Goal: Information Seeking & Learning: Learn about a topic

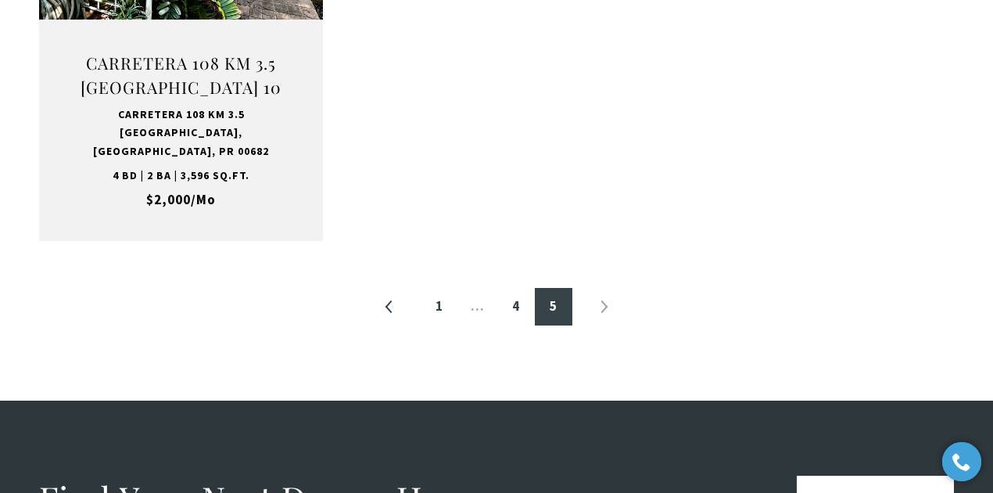
scroll to position [875, 0]
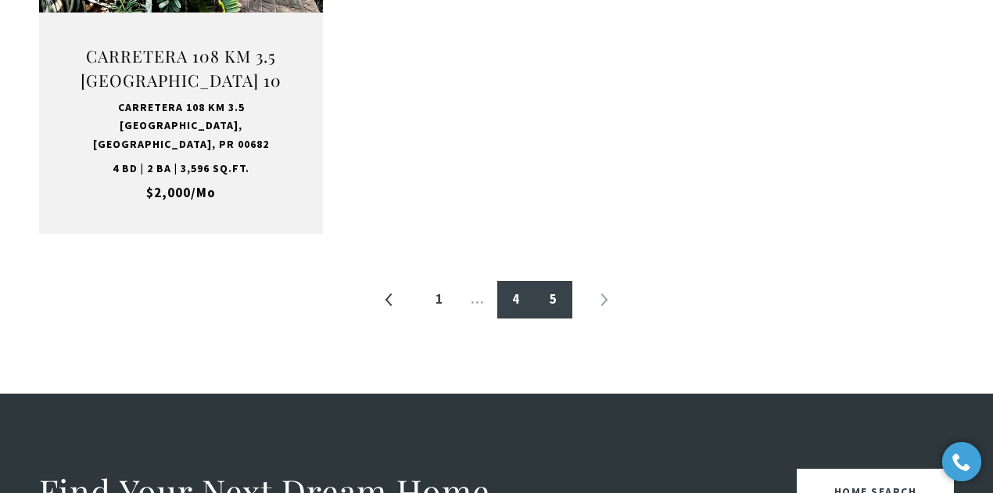
click at [511, 283] on link "4" at bounding box center [516, 300] width 38 height 38
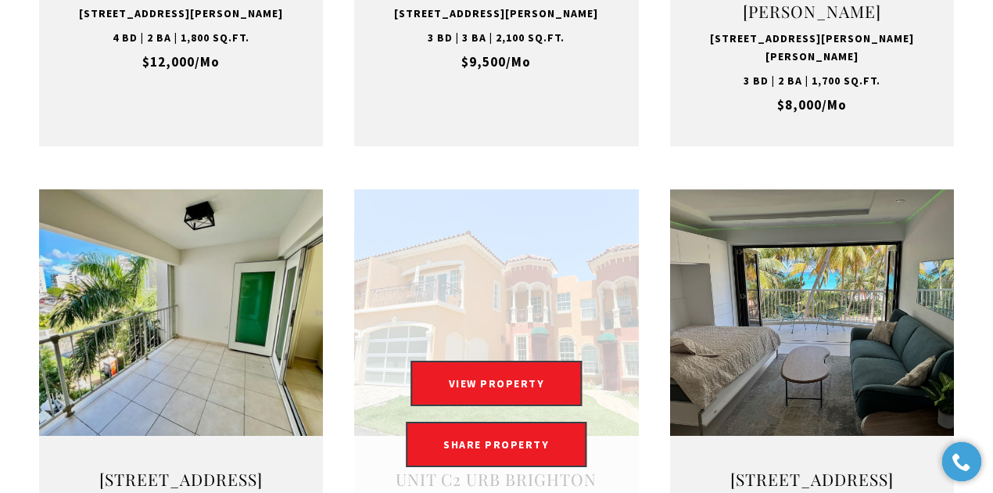
scroll to position [1668, 0]
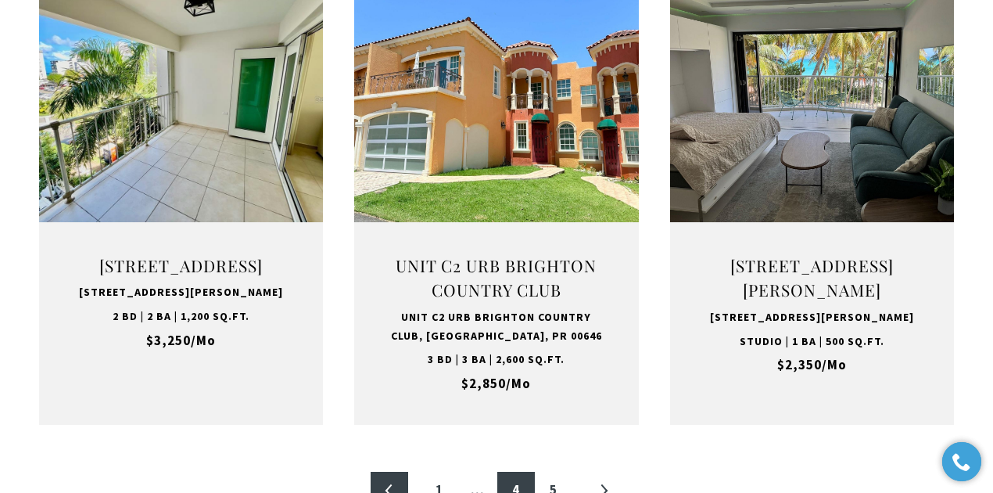
click at [399, 472] on link "«" at bounding box center [390, 491] width 38 height 38
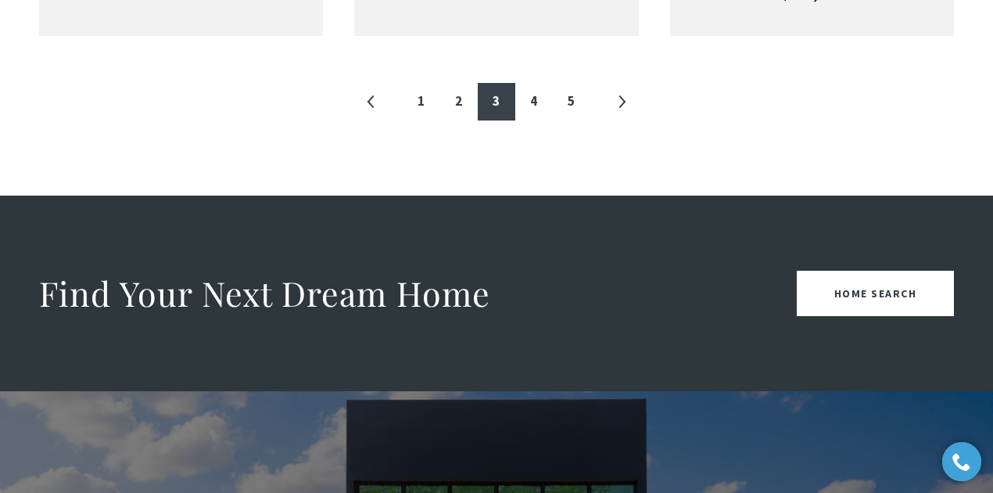
scroll to position [2085, 0]
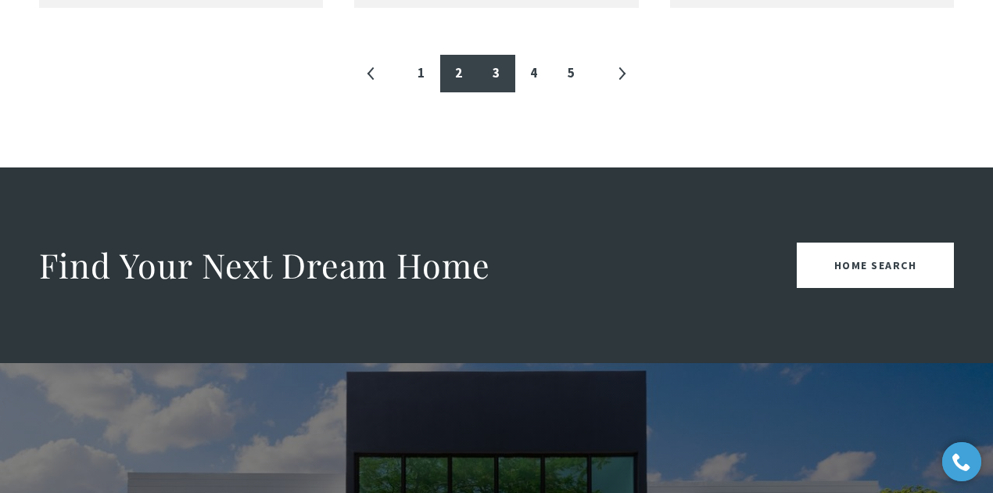
click at [463, 92] on link "2" at bounding box center [459, 74] width 38 height 38
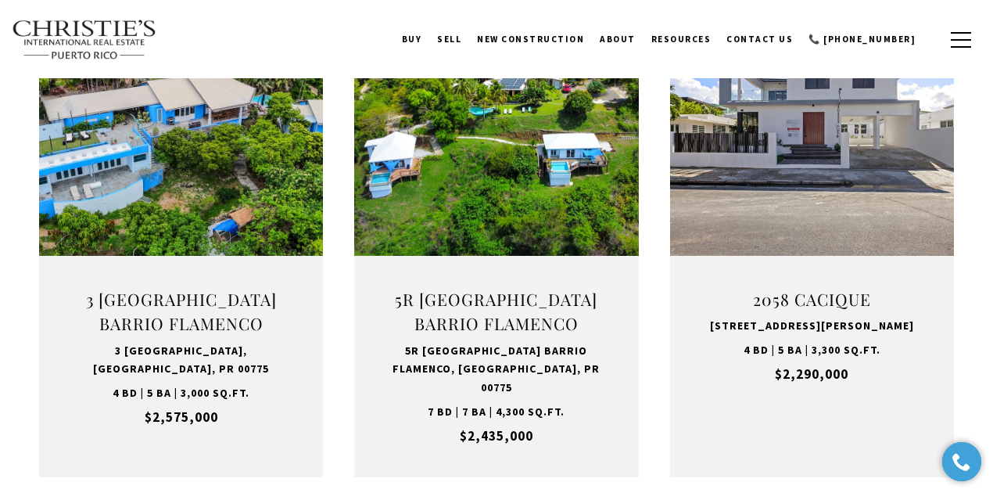
scroll to position [573, 0]
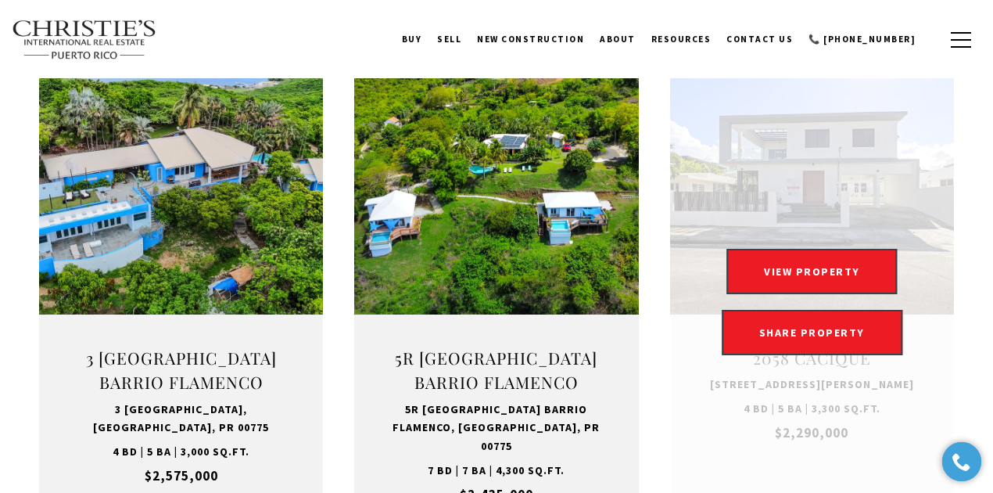
drag, startPoint x: 788, startPoint y: 192, endPoint x: 813, endPoint y: 198, distance: 26.4
click at [813, 198] on link "Open this option" at bounding box center [812, 302] width 284 height 468
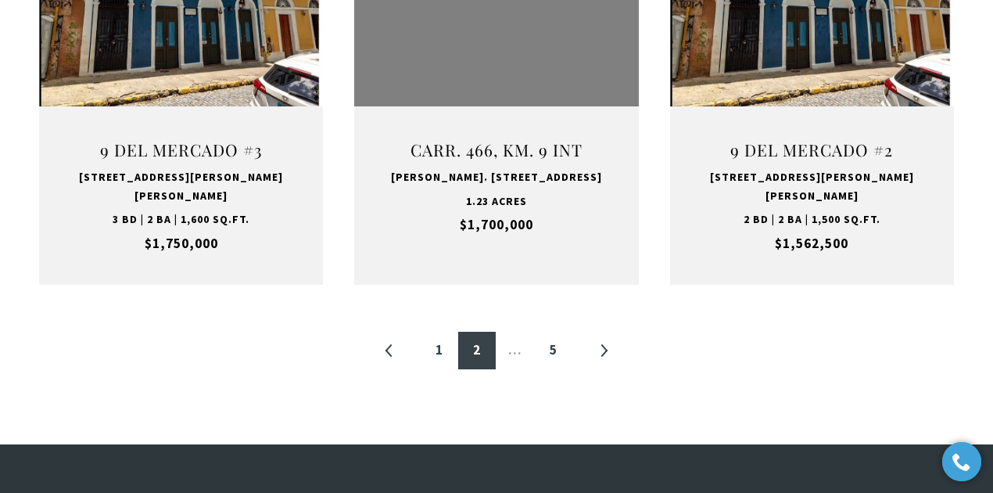
scroll to position [1825, 0]
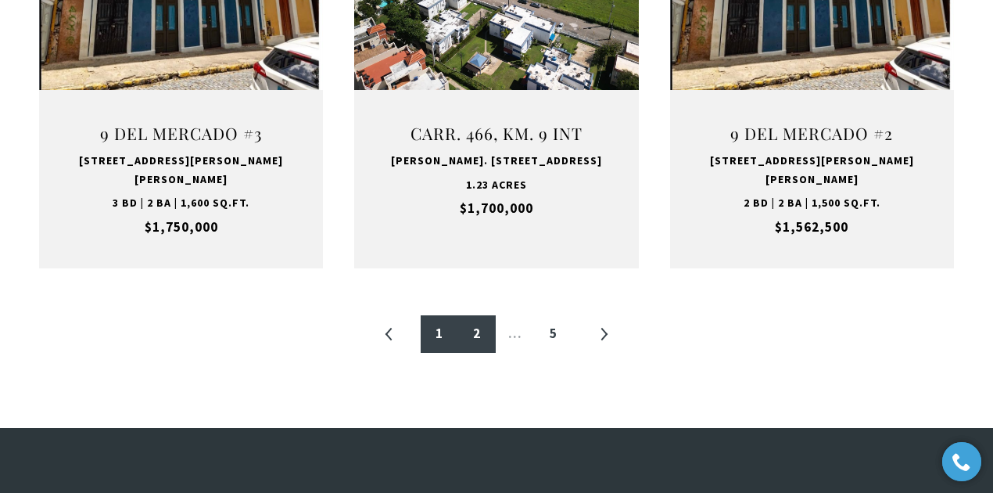
click at [432, 318] on link "1" at bounding box center [440, 334] width 38 height 38
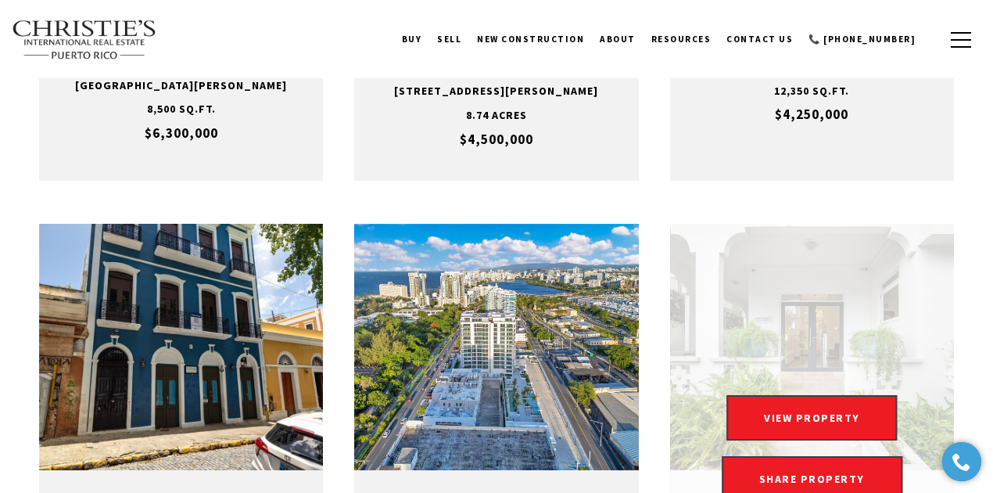
scroll to position [1355, 0]
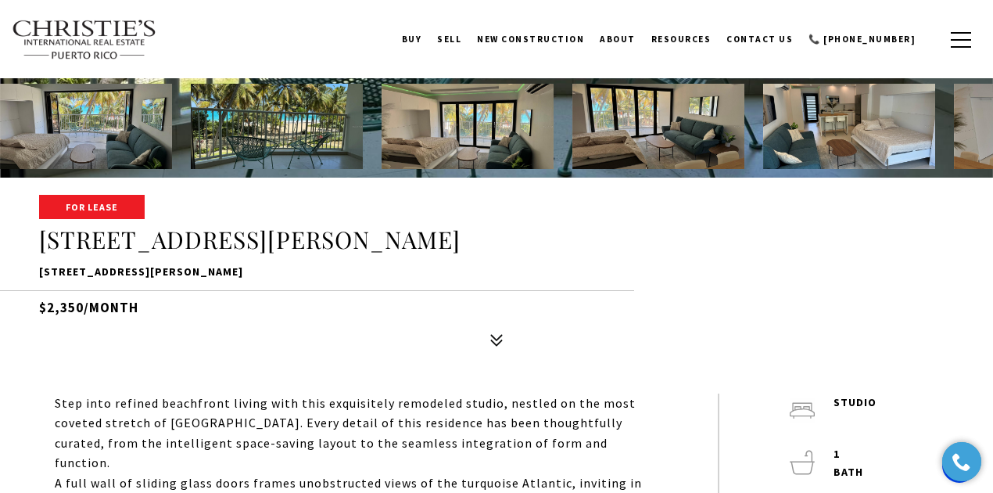
scroll to position [313, 0]
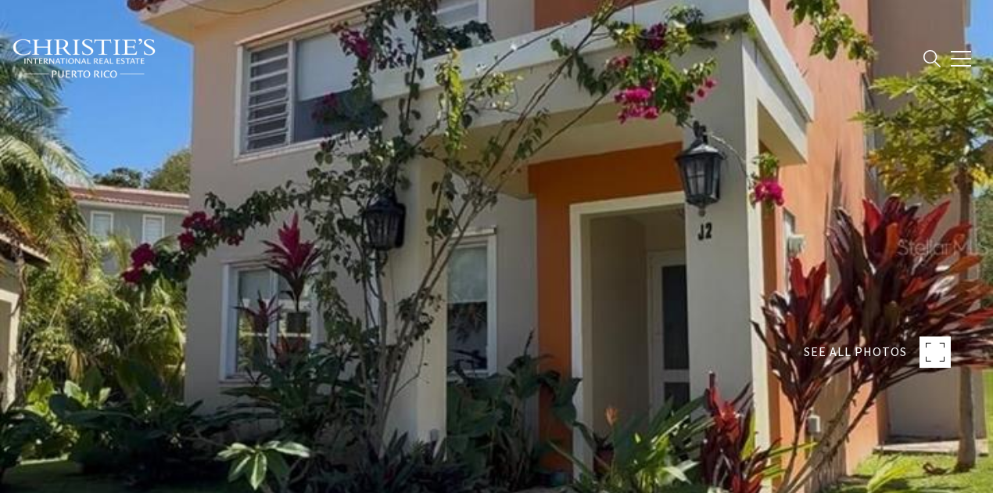
type input "********"
type input "***"
type input "**********"
type input "**"
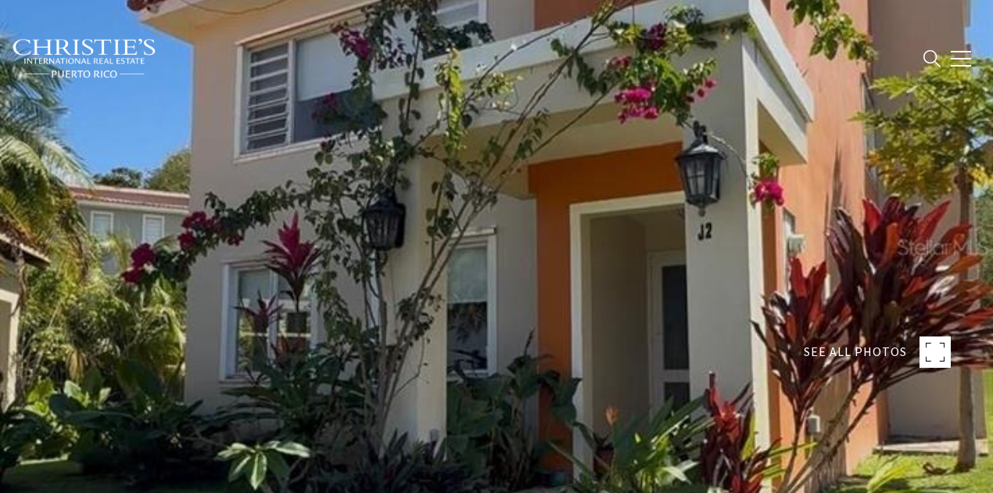
type input "**********"
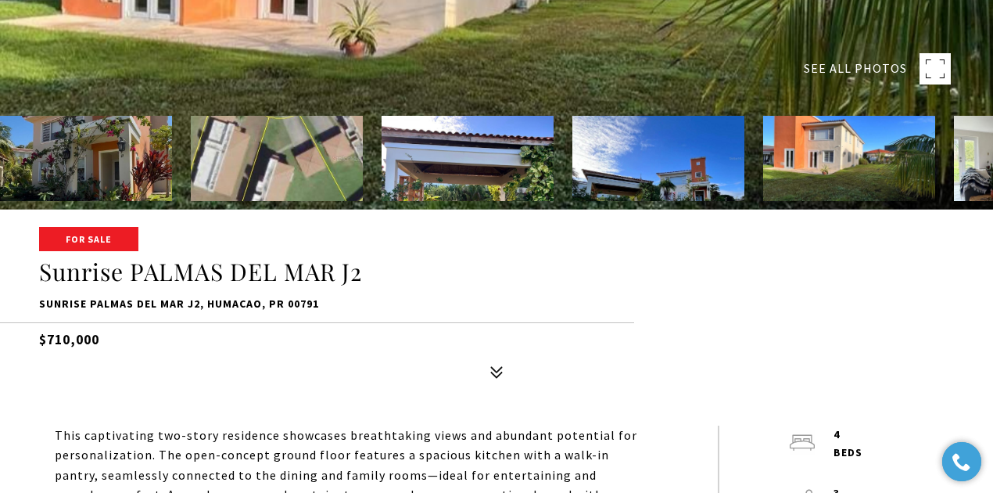
scroll to position [313, 0]
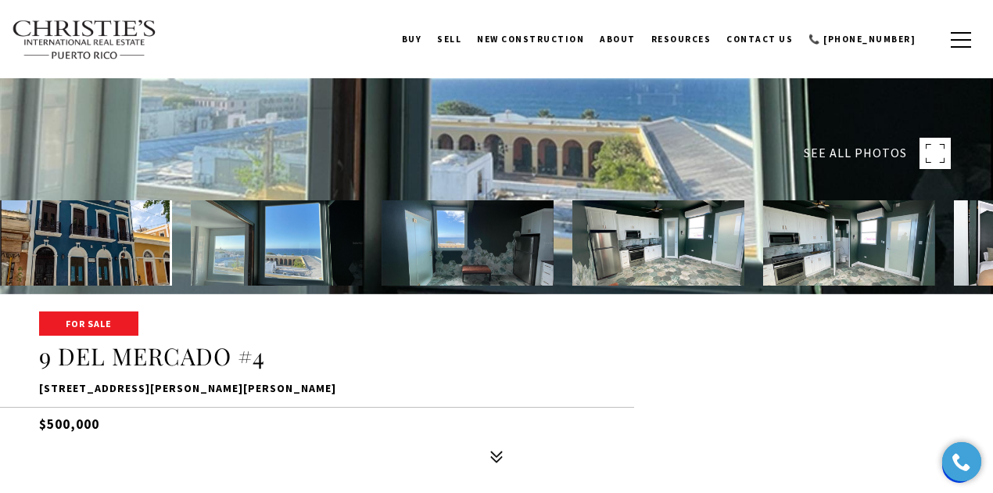
scroll to position [208, 0]
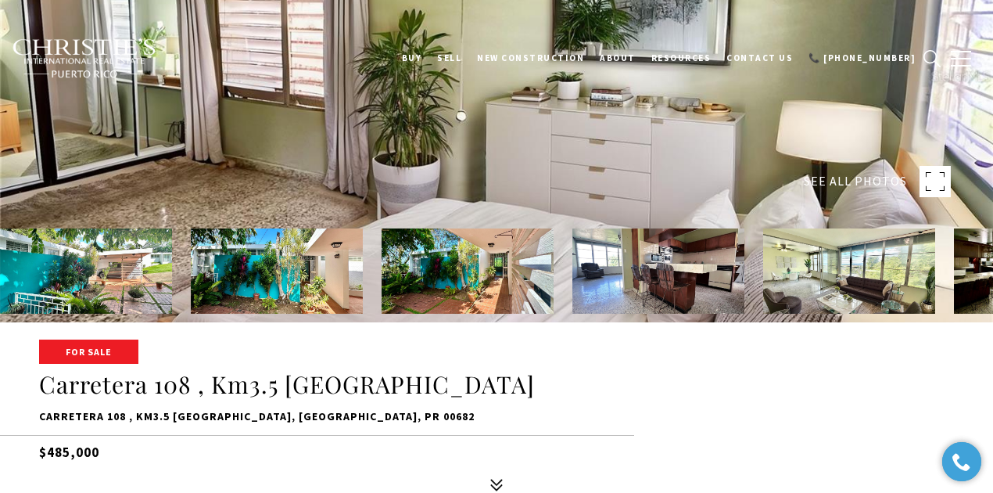
scroll to position [208, 0]
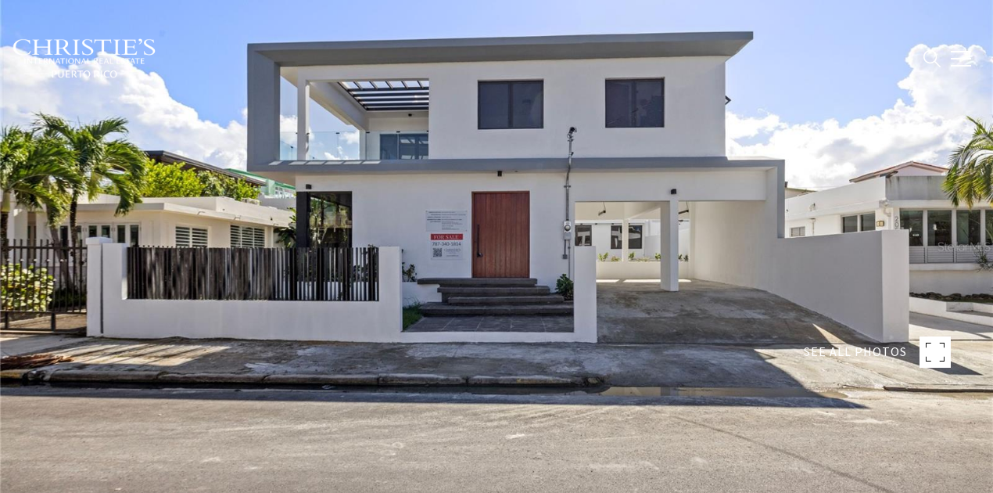
type input "**********"
type input "********"
type input "***"
type input "**********"
type input "**"
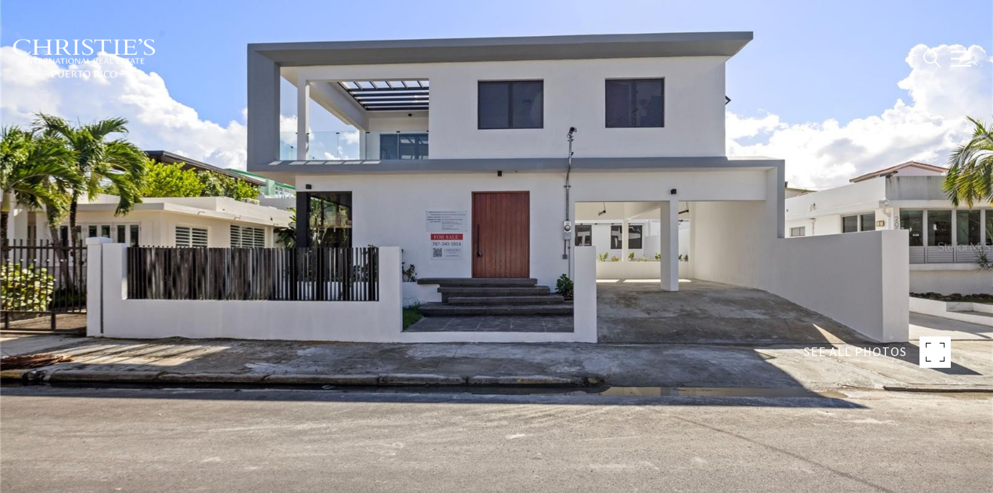
type input "**********"
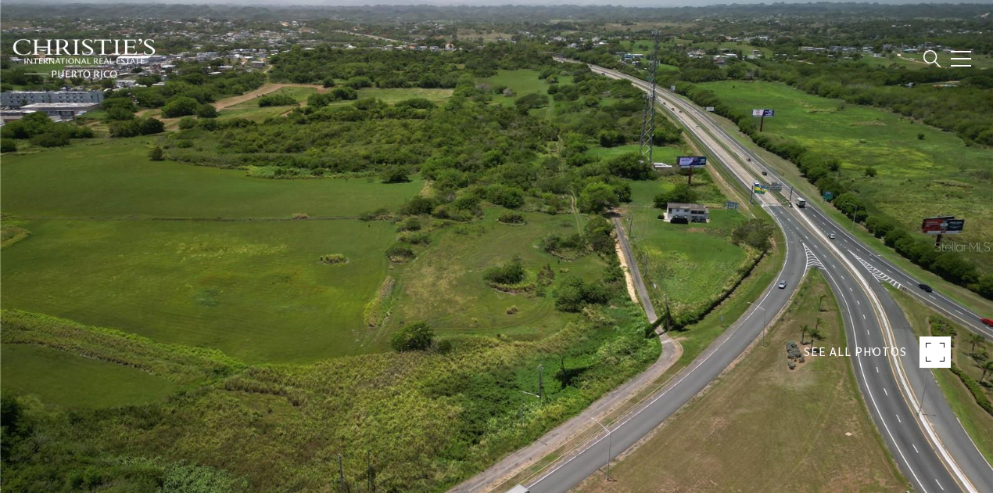
type input "**********"
type input "********"
type input "***"
type input "**********"
type input "**"
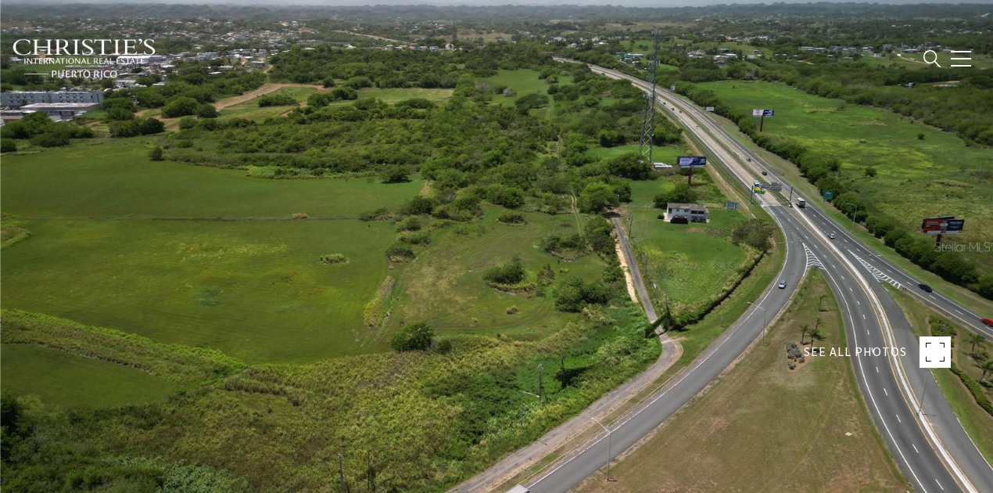
type input "********"
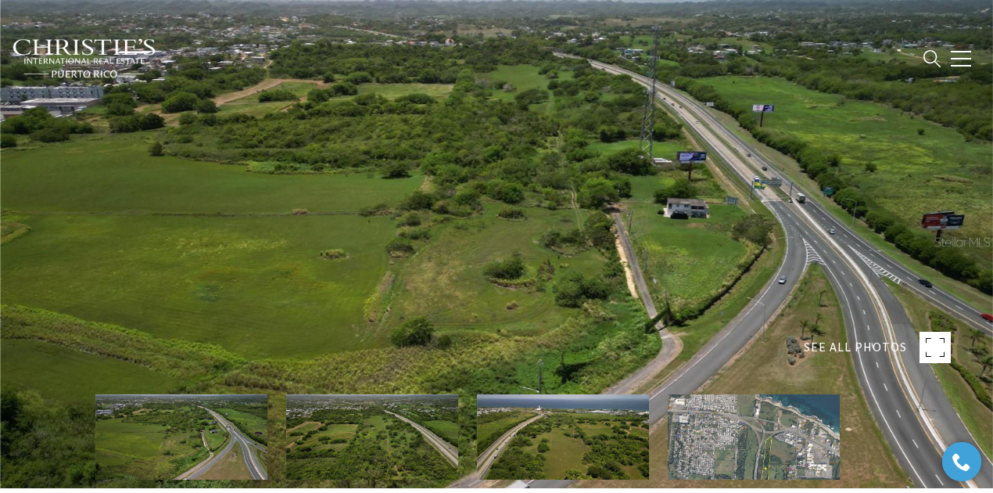
scroll to position [260, 0]
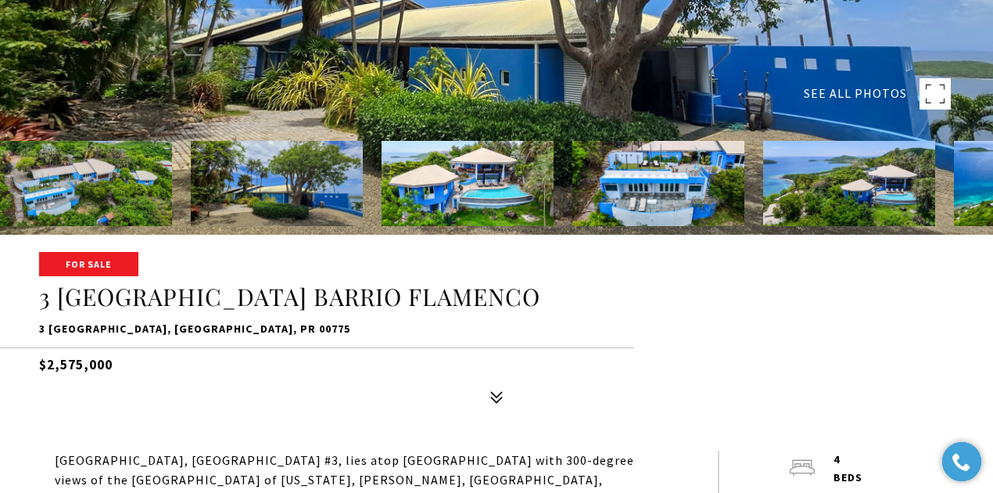
scroll to position [260, 0]
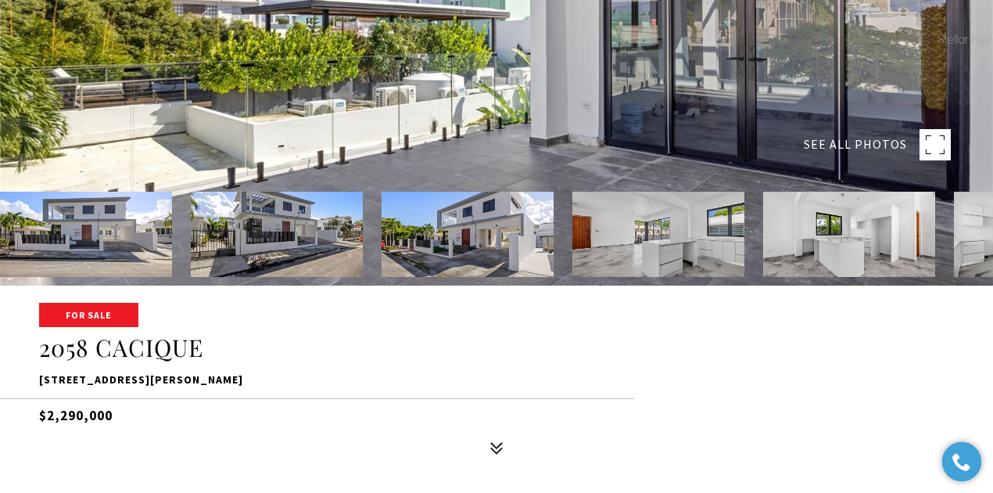
scroll to position [260, 0]
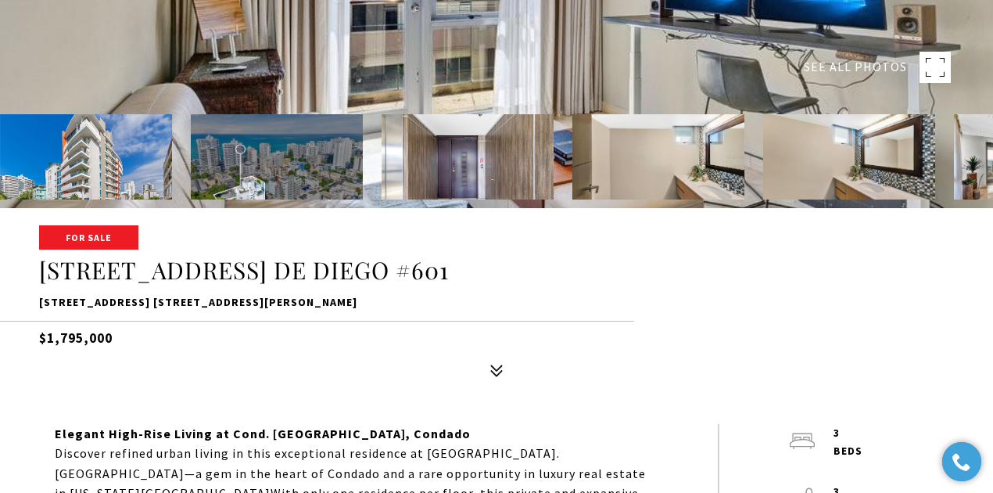
scroll to position [313, 0]
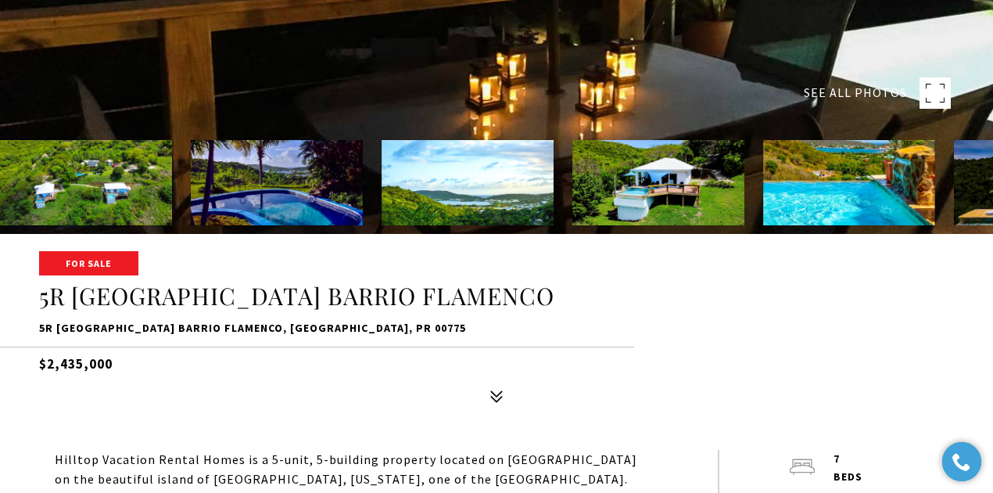
scroll to position [260, 0]
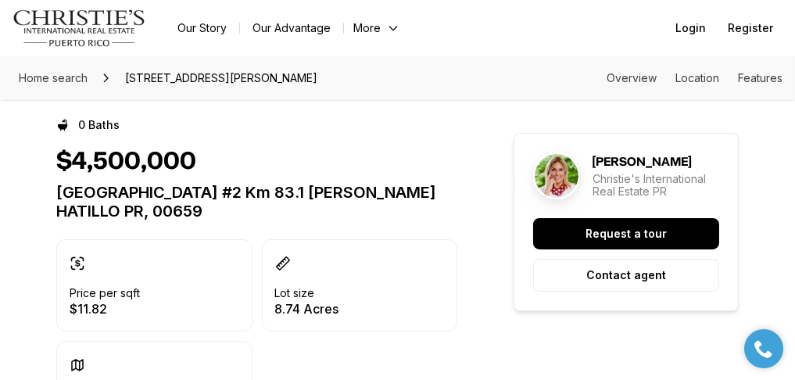
scroll to position [260, 0]
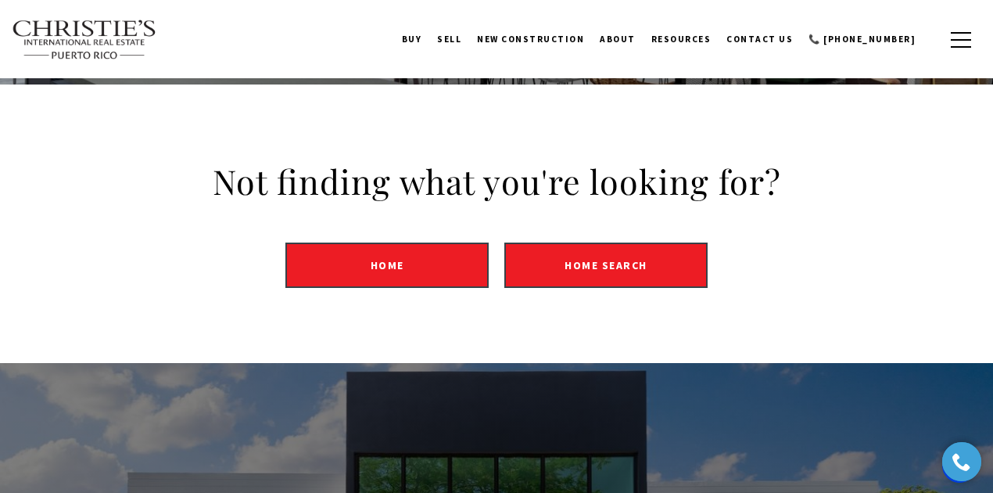
scroll to position [156, 0]
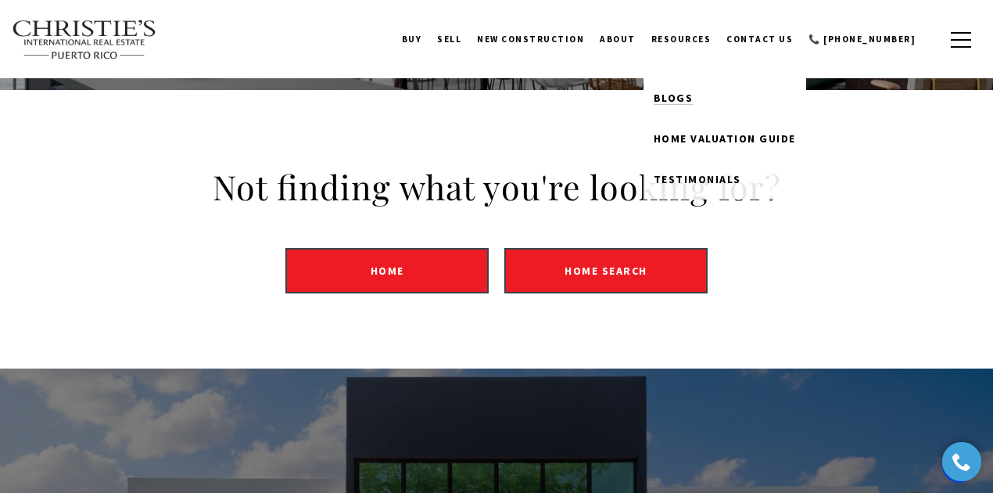
click at [689, 88] on link "Blogs" at bounding box center [725, 97] width 163 height 41
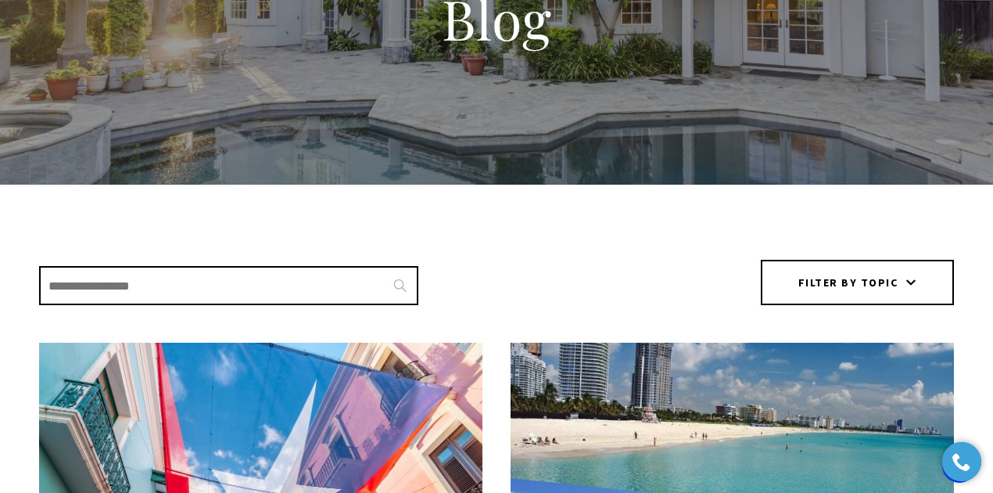
scroll to position [208, 0]
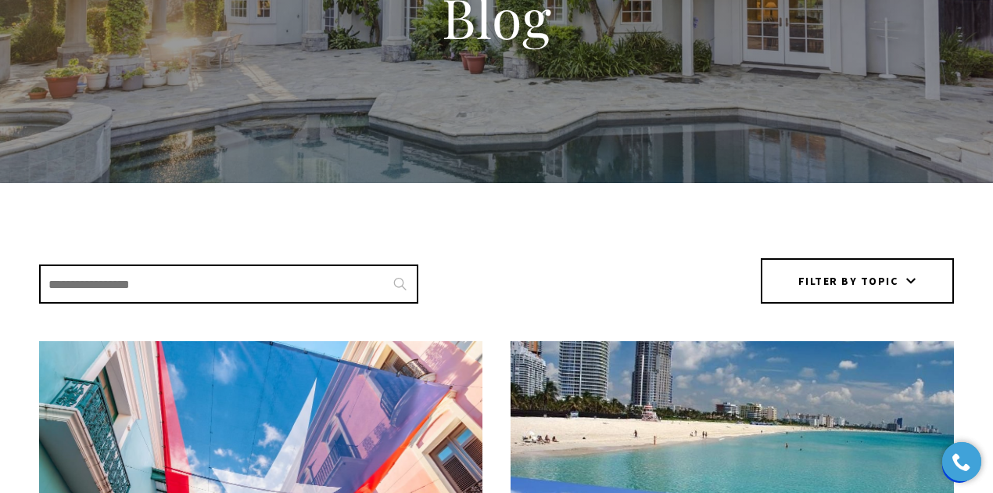
click at [246, 285] on input "Search Blogs" at bounding box center [228, 283] width 379 height 39
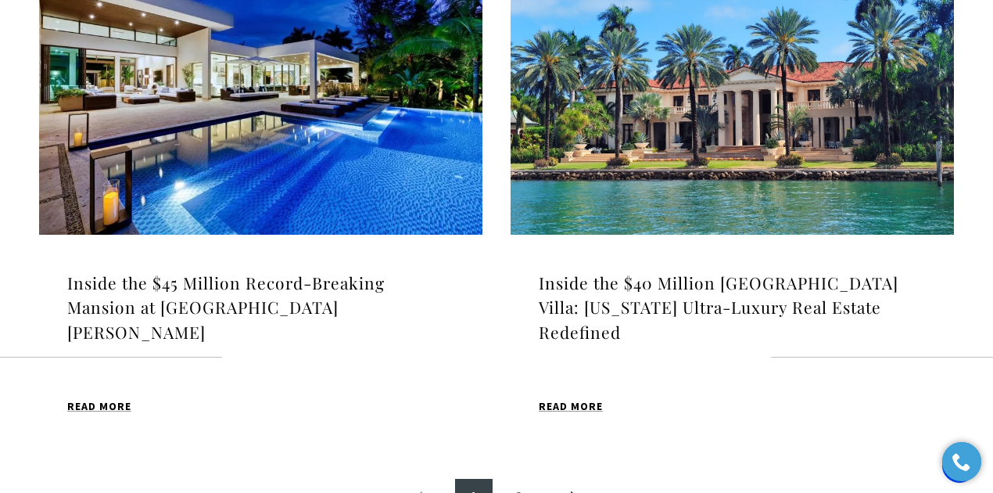
scroll to position [1825, 0]
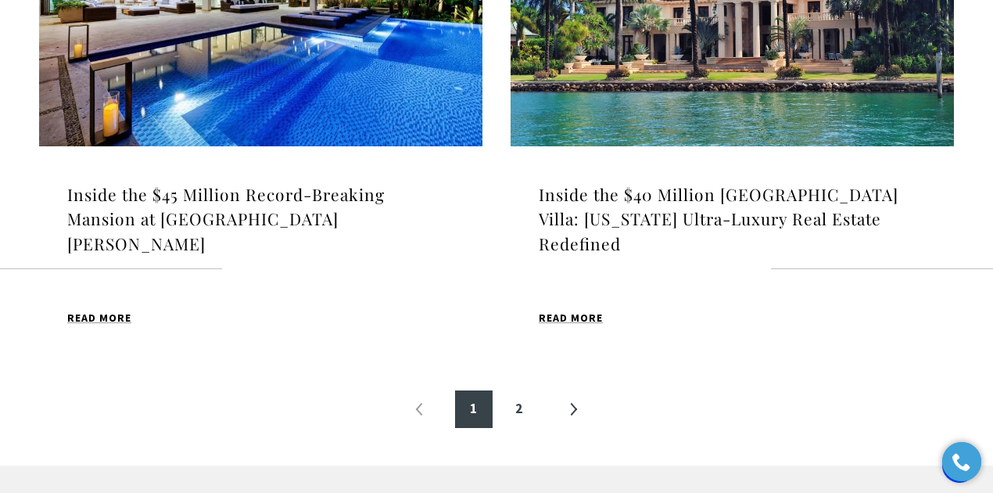
type input "**********"
click at [715, 217] on h4 "Inside the $40 Million Dorado Beach Villa: Puerto Rico Ultra-Luxury Real Estate…" at bounding box center [732, 219] width 387 height 74
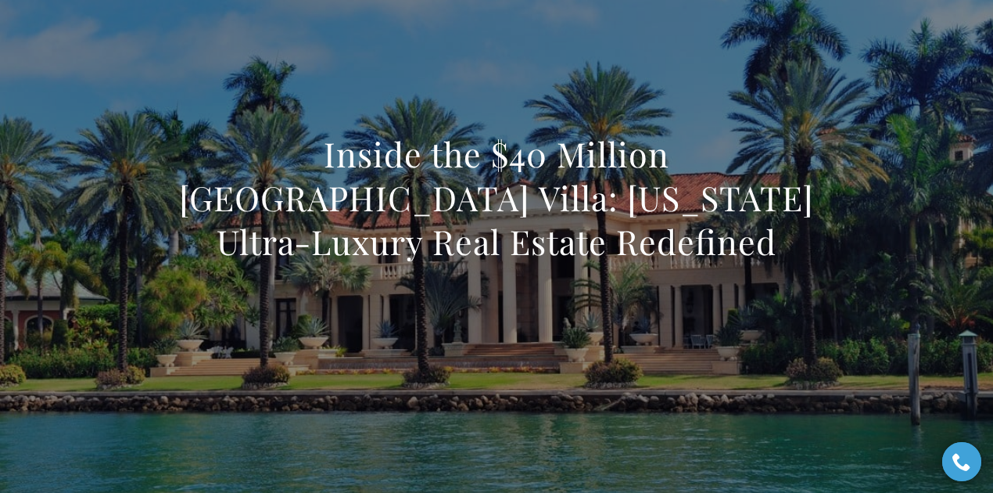
scroll to position [104, 0]
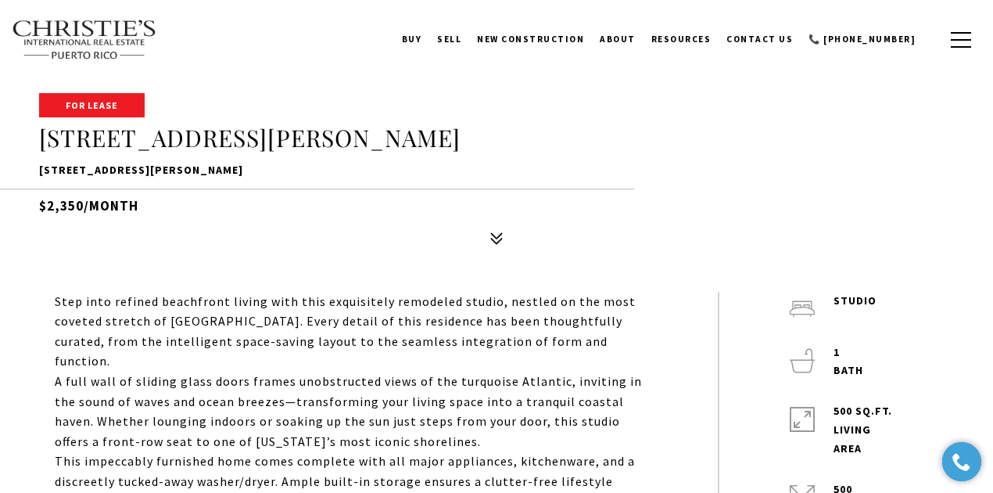
scroll to position [417, 0]
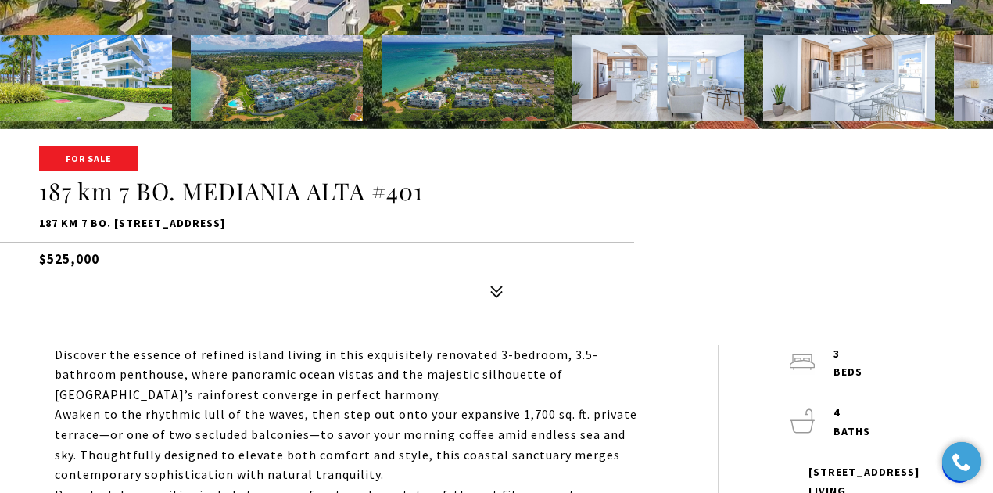
scroll to position [364, 0]
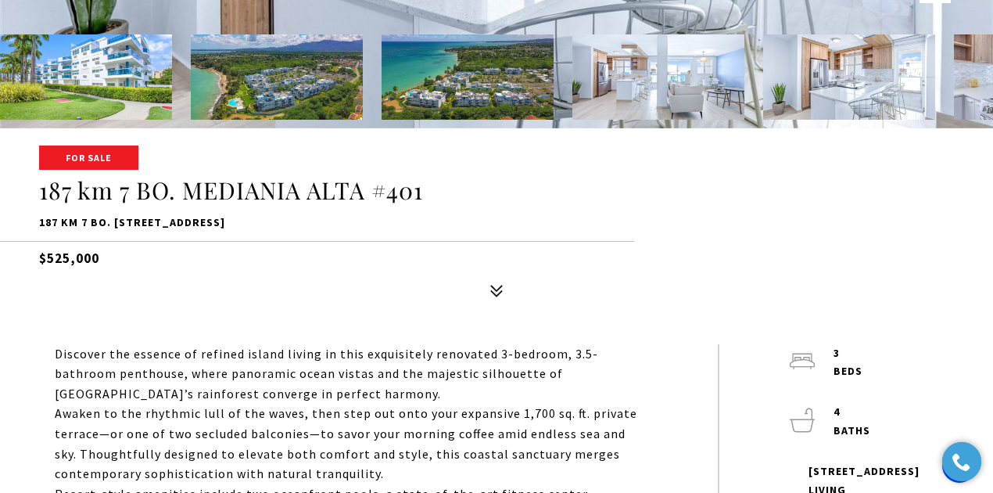
drag, startPoint x: 136, startPoint y: 257, endPoint x: 48, endPoint y: 257, distance: 87.6
click at [48, 257] on h5 "$525,000" at bounding box center [496, 254] width 915 height 27
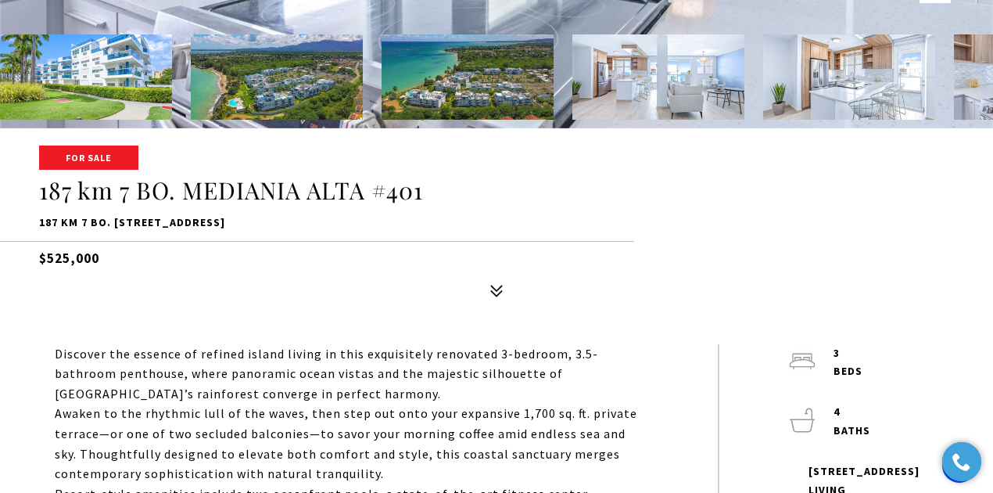
copy h5 "525,000"
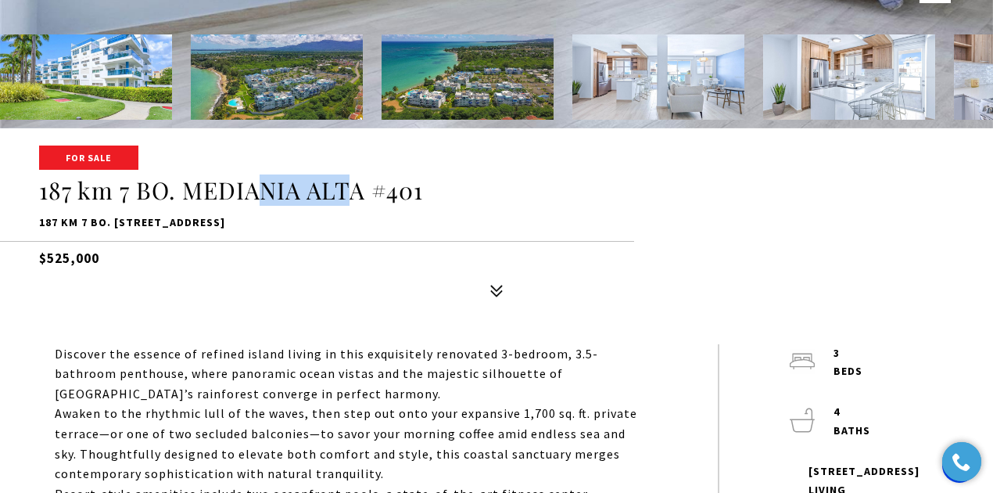
drag, startPoint x: 258, startPoint y: 185, endPoint x: 353, endPoint y: 196, distance: 96.0
click at [352, 196] on h1 "187 km 7 BO. MEDIANIA ALTA #401" at bounding box center [496, 191] width 915 height 30
click at [367, 214] on p "187 km 7 BO. MEDIANIA ALTA #401, LOIZA, PR 00772" at bounding box center [496, 223] width 915 height 19
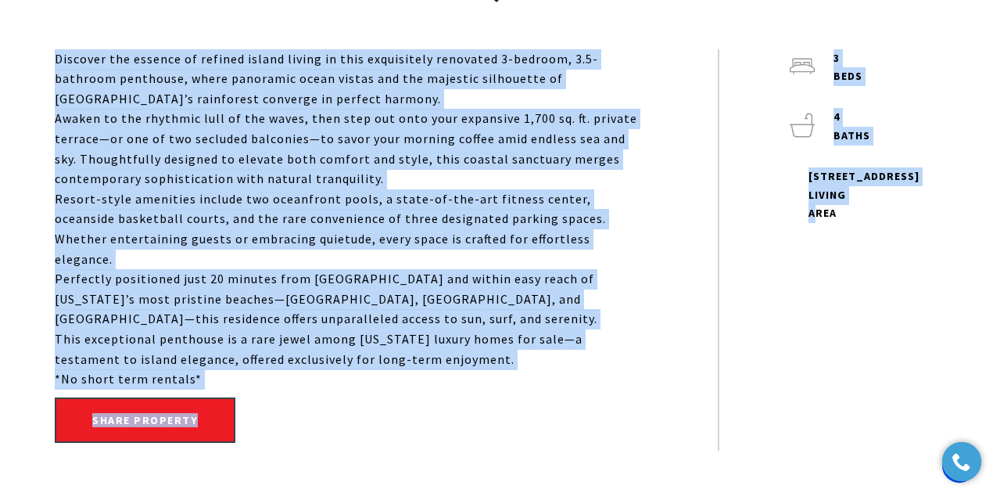
scroll to position [730, 0]
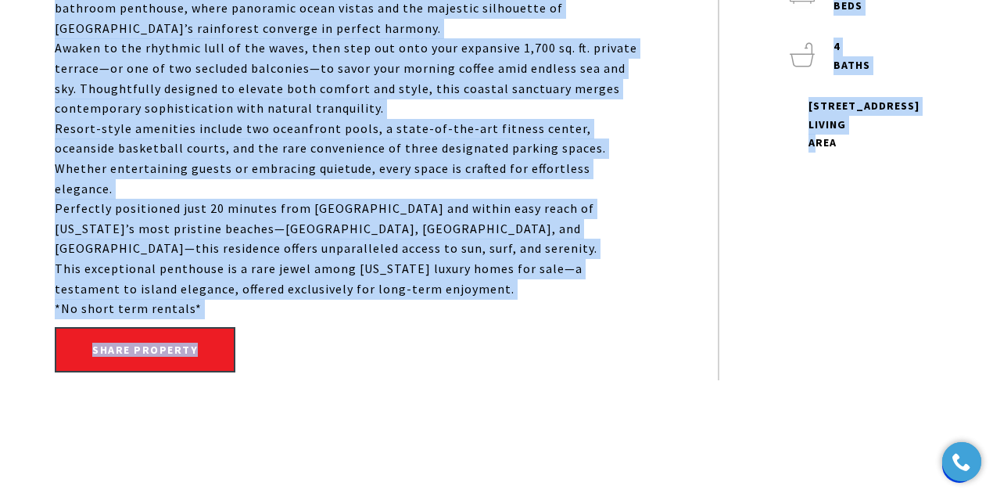
drag, startPoint x: 47, startPoint y: 291, endPoint x: 444, endPoint y: 271, distance: 397.8
click at [444, 271] on div "Discover the essence of refined island living in this exquisitely renovated 3-b…" at bounding box center [497, 179] width 962 height 401
copy div "Discover the essence of refined island living in this exquisitely renovated 3-b…"
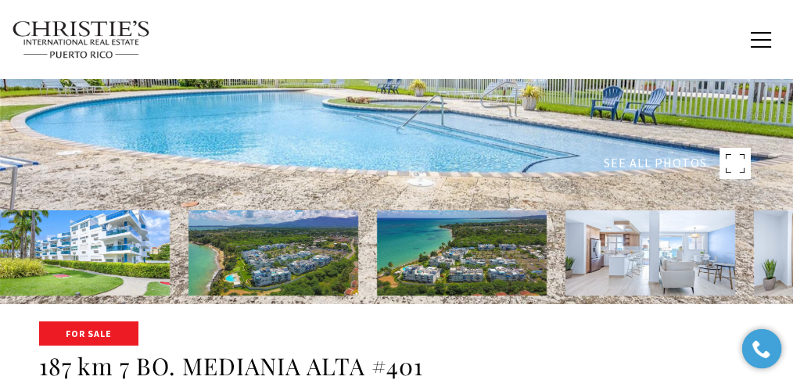
scroll to position [0, 0]
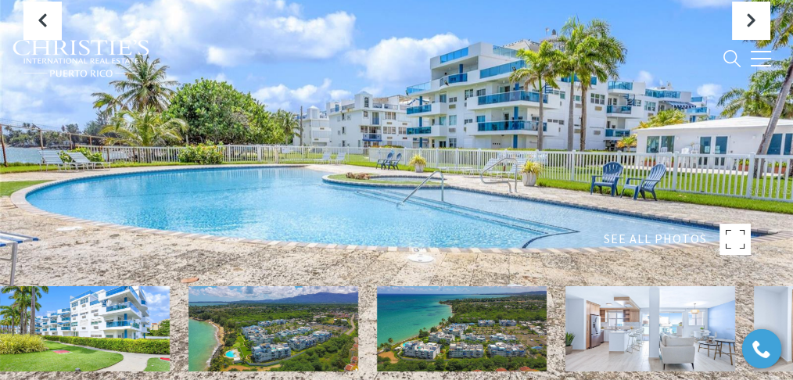
click at [740, 231] on icon at bounding box center [742, 232] width 5 height 5
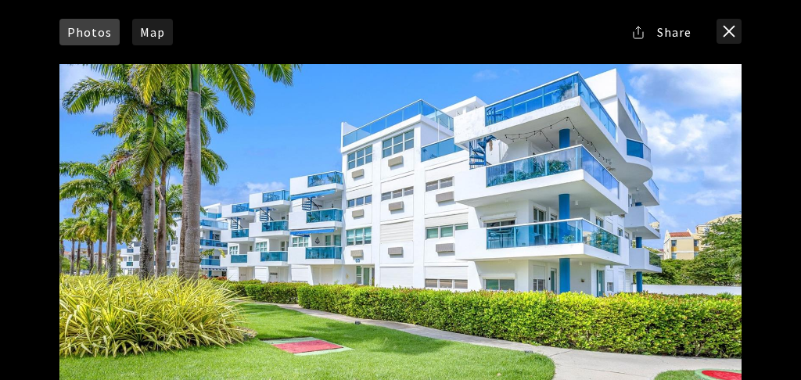
drag, startPoint x: 569, startPoint y: 214, endPoint x: 479, endPoint y: 126, distance: 125.5
click at [479, 126] on div at bounding box center [400, 255] width 682 height 382
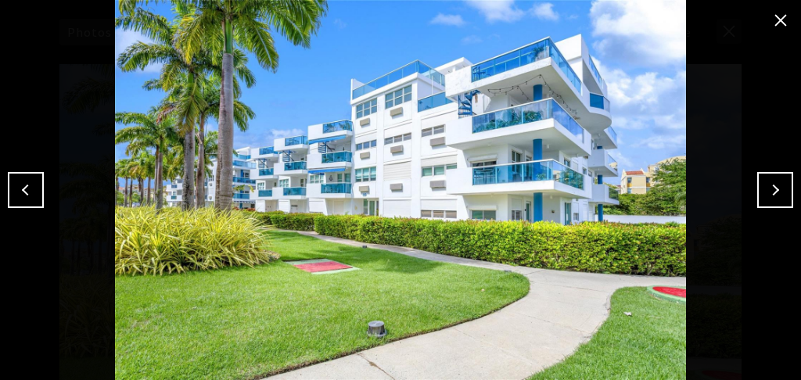
click at [766, 206] on button "Next" at bounding box center [775, 190] width 36 height 36
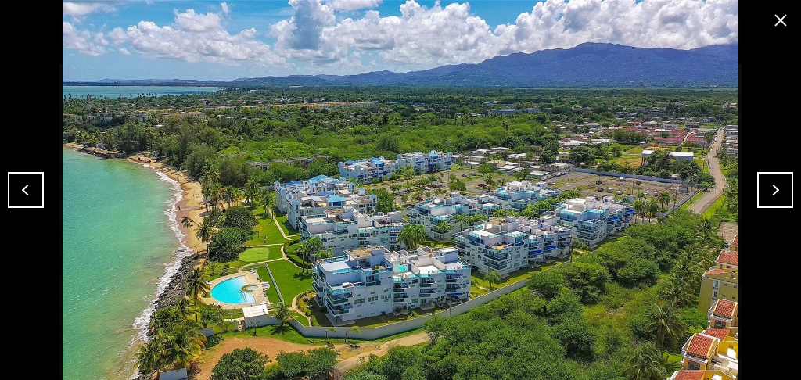
click at [761, 189] on button "Next" at bounding box center [775, 190] width 36 height 36
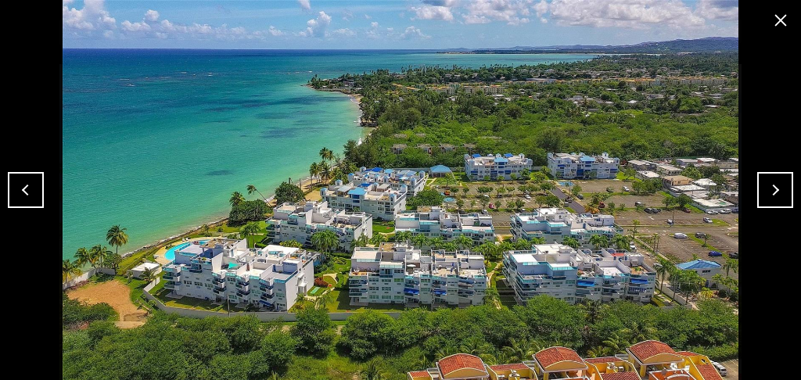
click at [764, 188] on button "Next" at bounding box center [775, 190] width 36 height 36
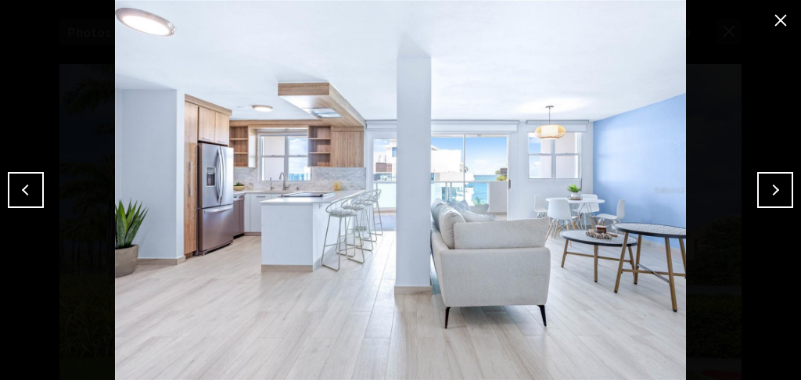
click at [768, 181] on button "Next" at bounding box center [775, 190] width 36 height 36
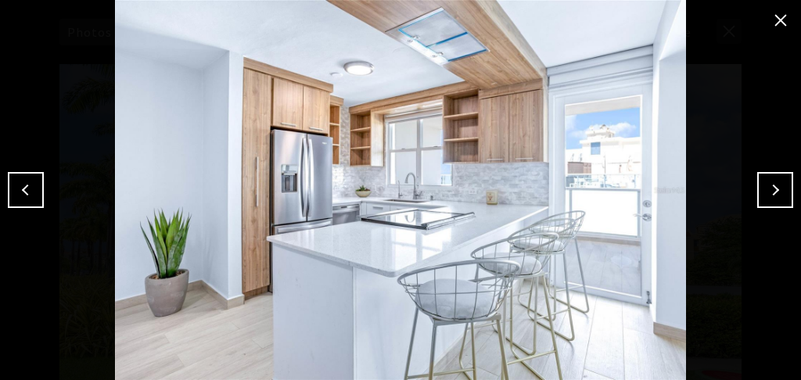
click at [755, 196] on img at bounding box center [400, 190] width 723 height 380
click at [769, 186] on button "Next" at bounding box center [775, 190] width 36 height 36
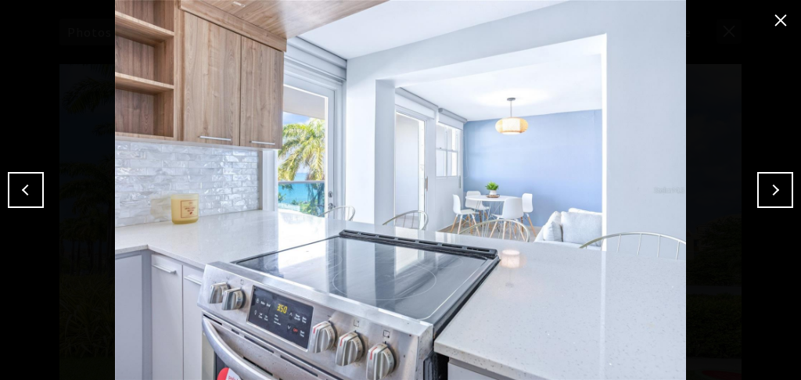
click at [770, 196] on button "Next" at bounding box center [775, 190] width 36 height 36
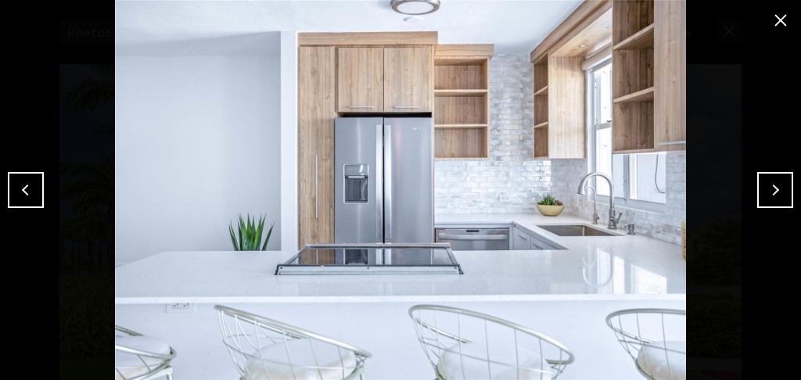
click at [780, 179] on button "Next" at bounding box center [775, 190] width 36 height 36
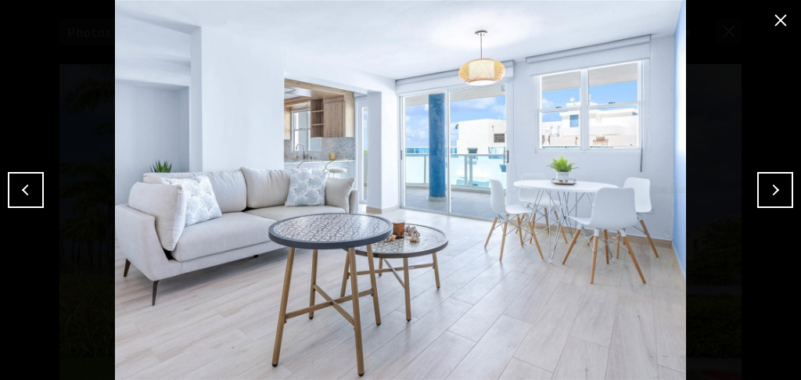
drag, startPoint x: 770, startPoint y: 188, endPoint x: 746, endPoint y: 189, distance: 24.3
click at [770, 188] on button "Next" at bounding box center [775, 190] width 36 height 36
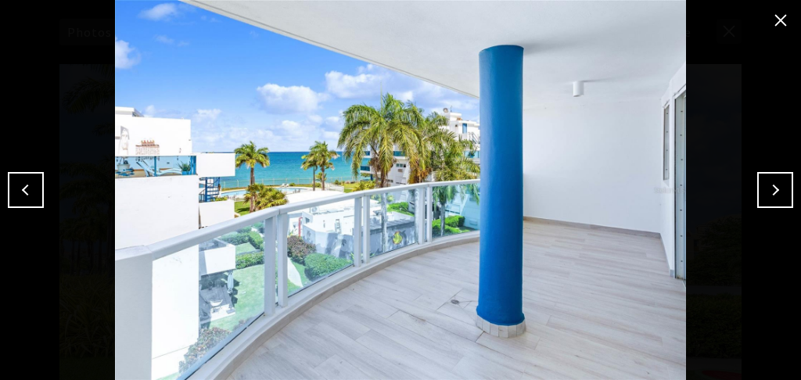
click at [774, 200] on button "Next" at bounding box center [775, 190] width 36 height 36
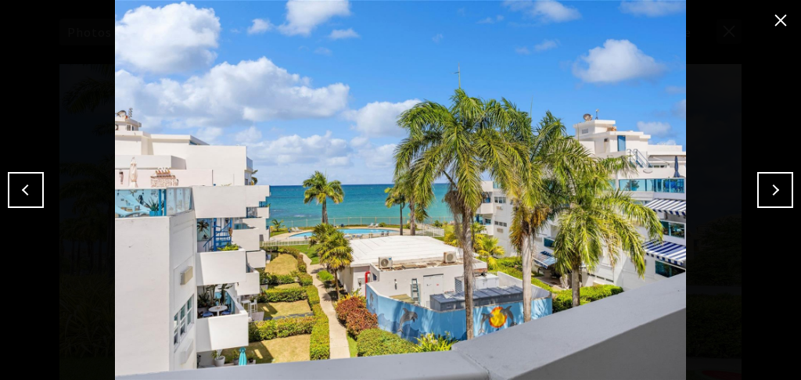
click at [758, 185] on button "Next" at bounding box center [775, 190] width 36 height 36
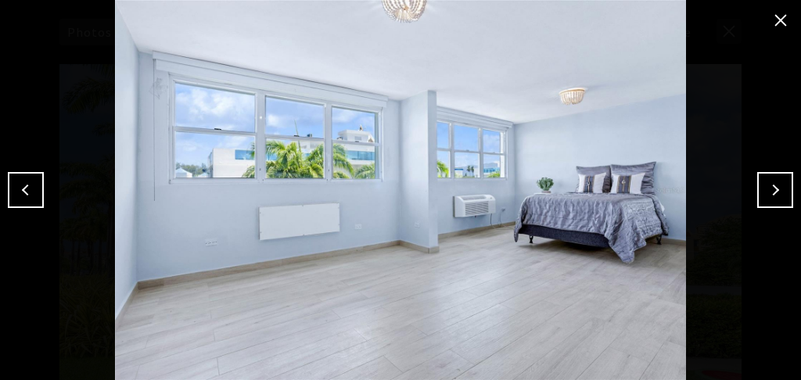
click at [766, 192] on button "Next" at bounding box center [775, 190] width 36 height 36
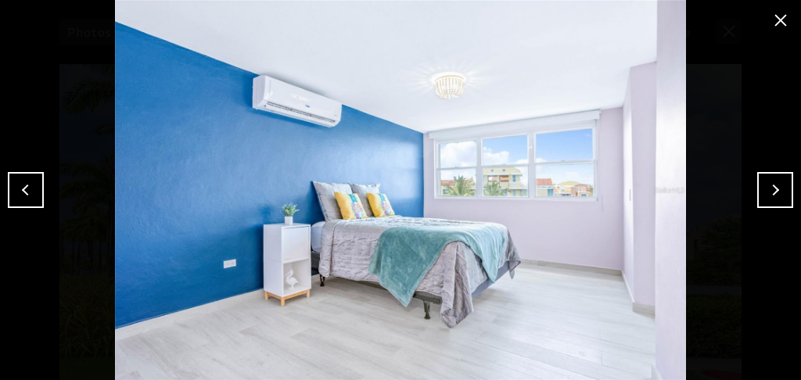
click at [758, 199] on button "Next" at bounding box center [775, 190] width 36 height 36
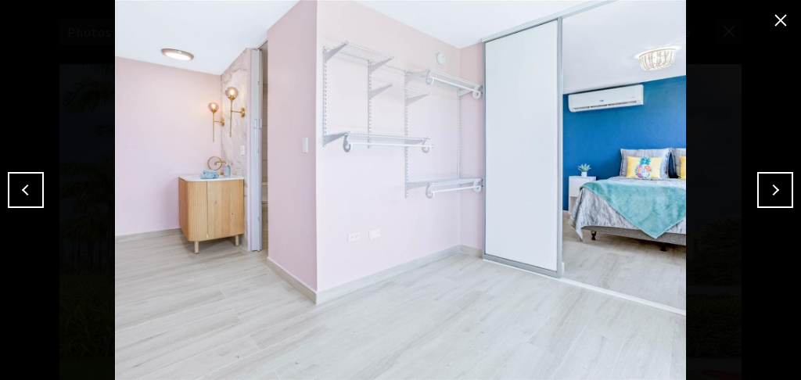
click at [784, 193] on button "Next" at bounding box center [775, 190] width 36 height 36
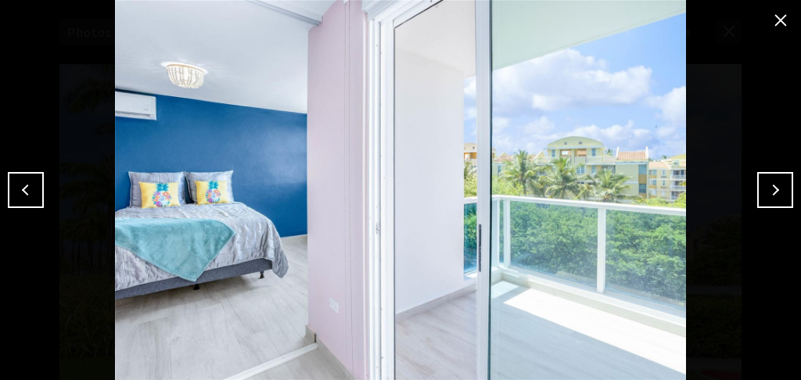
click at [776, 199] on button "Next" at bounding box center [775, 190] width 36 height 36
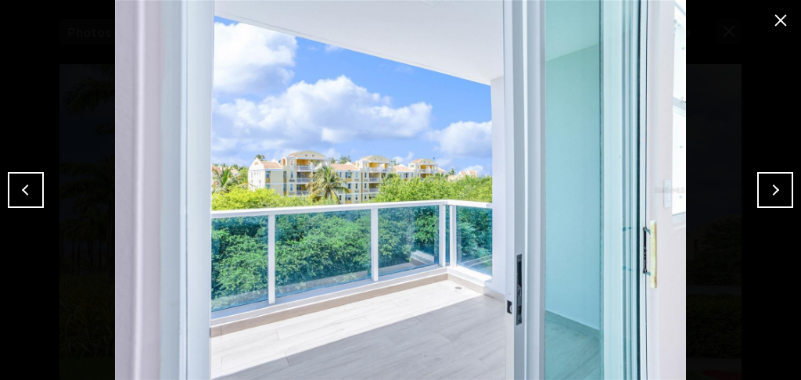
drag, startPoint x: 772, startPoint y: 197, endPoint x: 745, endPoint y: 188, distance: 28.7
click at [772, 197] on button "Next" at bounding box center [775, 190] width 36 height 36
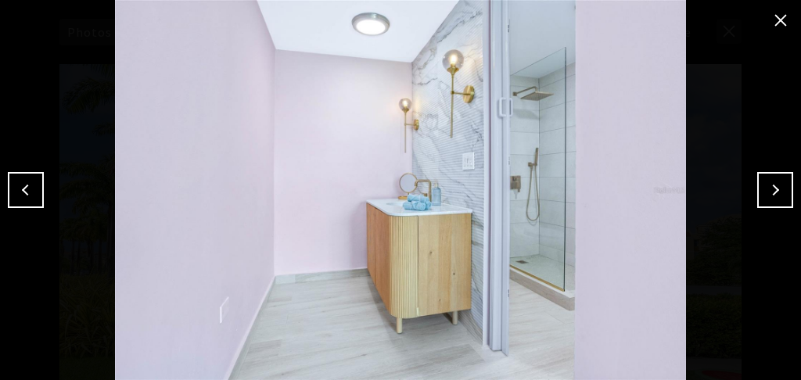
click at [767, 199] on button "Next" at bounding box center [775, 190] width 36 height 36
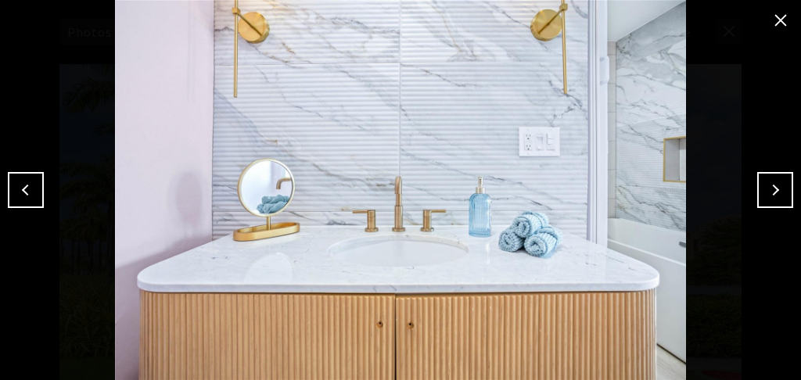
click at [762, 184] on button "Next" at bounding box center [775, 190] width 36 height 36
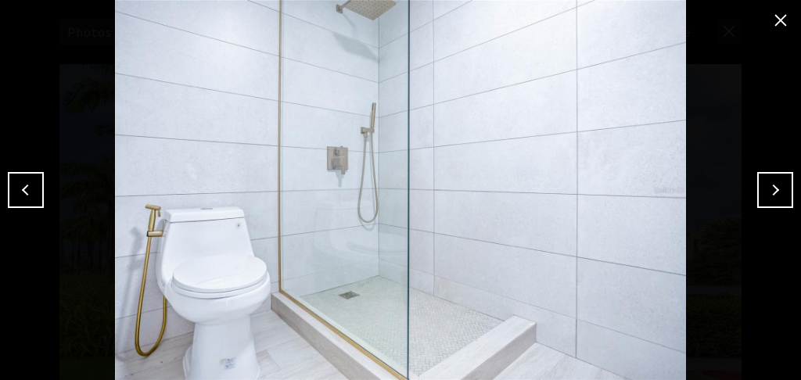
click at [785, 200] on button "Next" at bounding box center [775, 190] width 36 height 36
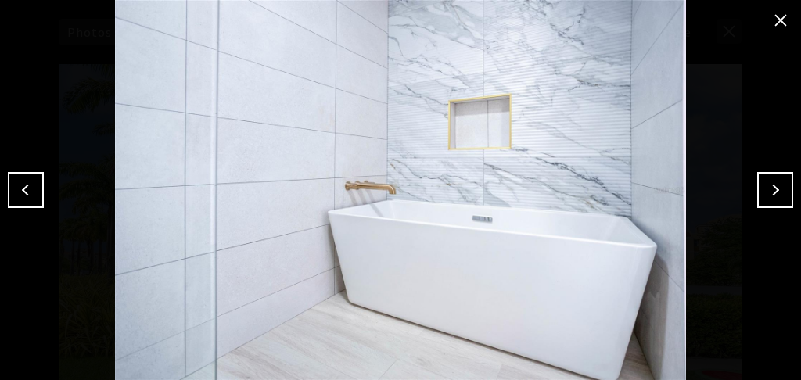
click at [763, 188] on button "Next" at bounding box center [775, 190] width 36 height 36
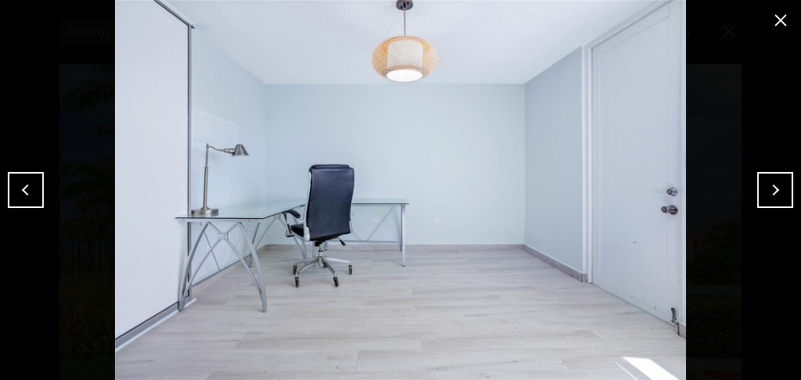
click at [778, 192] on button "Next" at bounding box center [775, 190] width 36 height 36
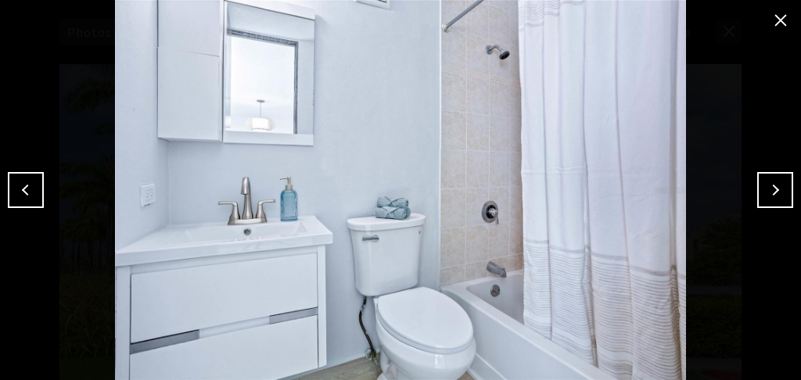
click at [764, 181] on button "Next" at bounding box center [775, 190] width 36 height 36
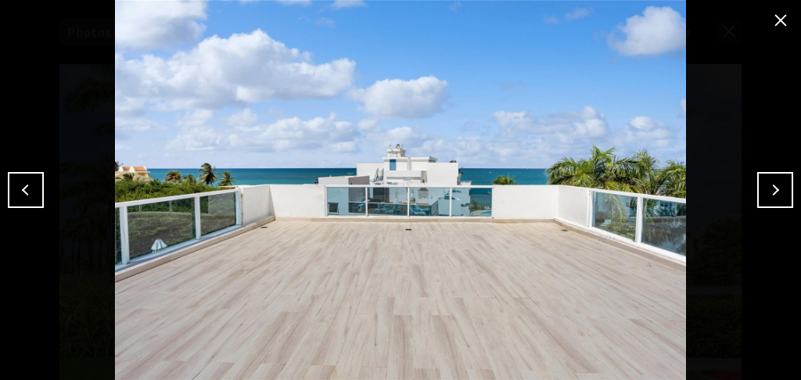
click at [772, 190] on button "Next" at bounding box center [775, 190] width 36 height 36
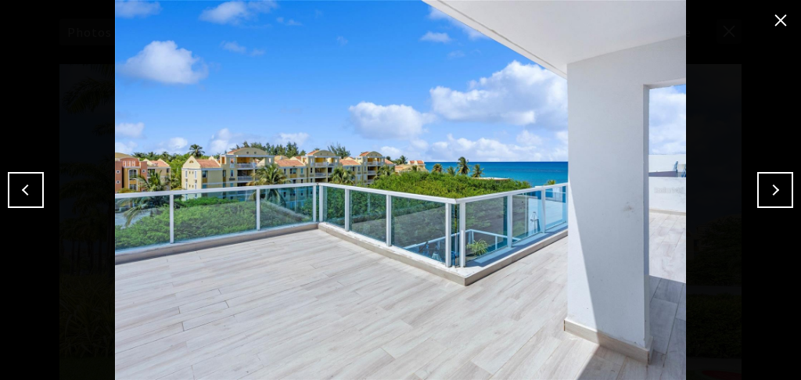
click at [772, 196] on button "Next" at bounding box center [775, 190] width 36 height 36
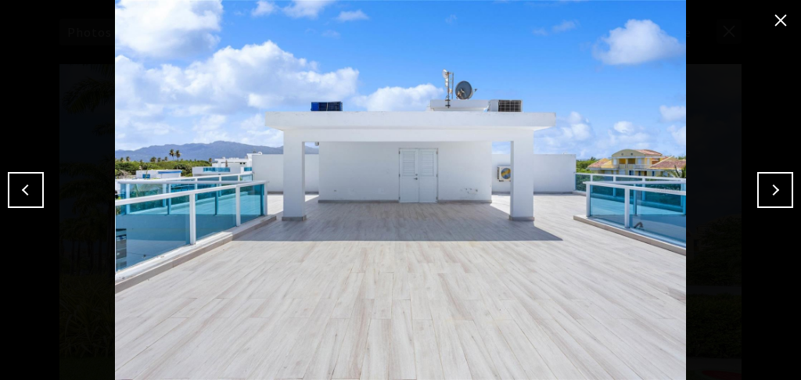
click at [768, 191] on button "Next" at bounding box center [775, 190] width 36 height 36
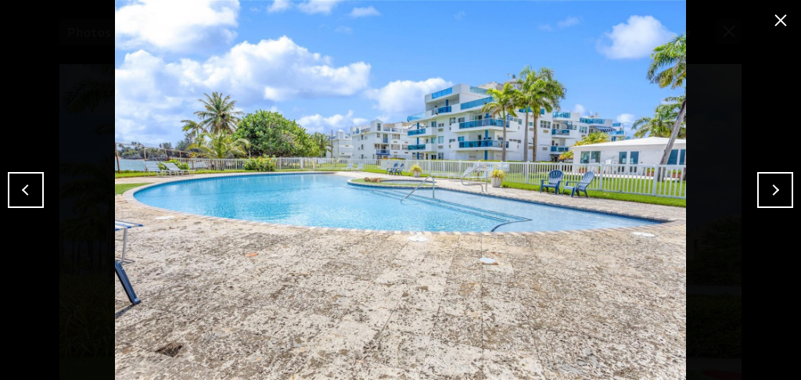
click at [754, 194] on img at bounding box center [400, 190] width 723 height 380
click at [757, 191] on button "Next" at bounding box center [775, 190] width 36 height 36
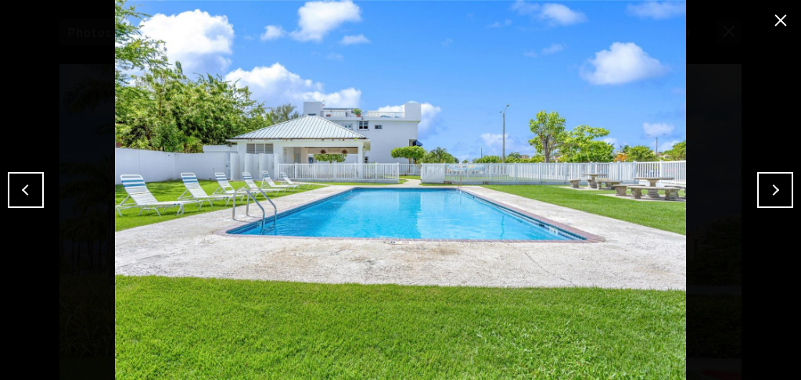
click at [784, 194] on button "Next" at bounding box center [775, 190] width 36 height 36
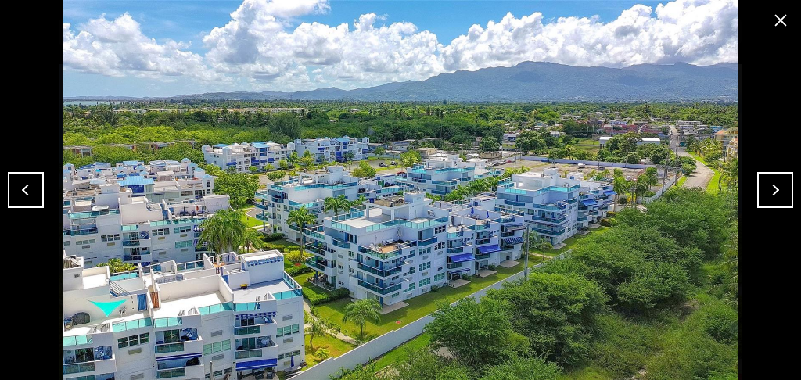
click at [766, 197] on button "Next" at bounding box center [775, 190] width 36 height 36
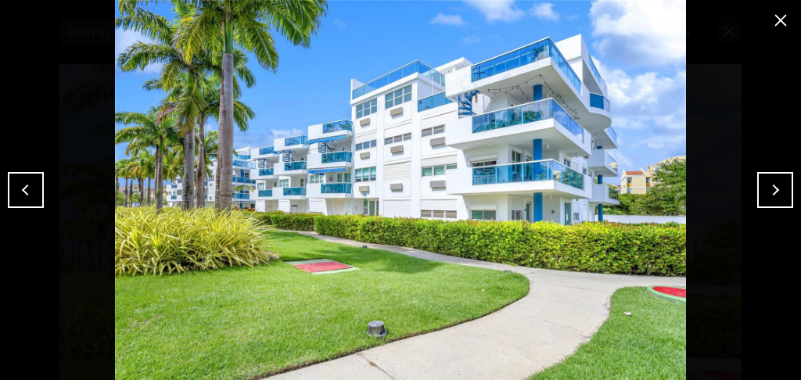
drag, startPoint x: 774, startPoint y: 9, endPoint x: 780, endPoint y: 16, distance: 8.9
click at [774, 9] on button "close modal" at bounding box center [780, 20] width 25 height 25
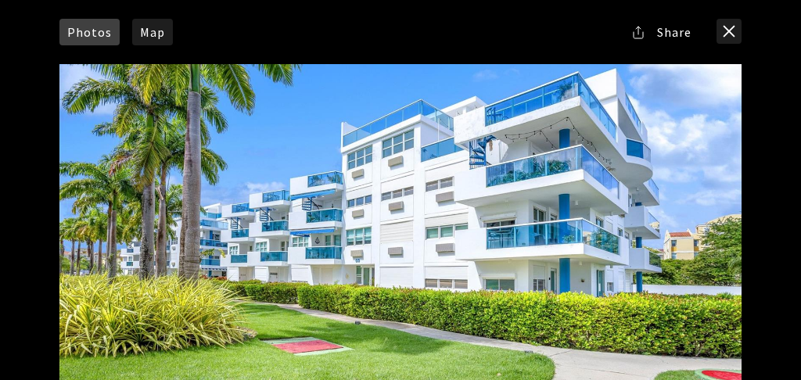
click at [735, 24] on button "close modal" at bounding box center [728, 31] width 25 height 25
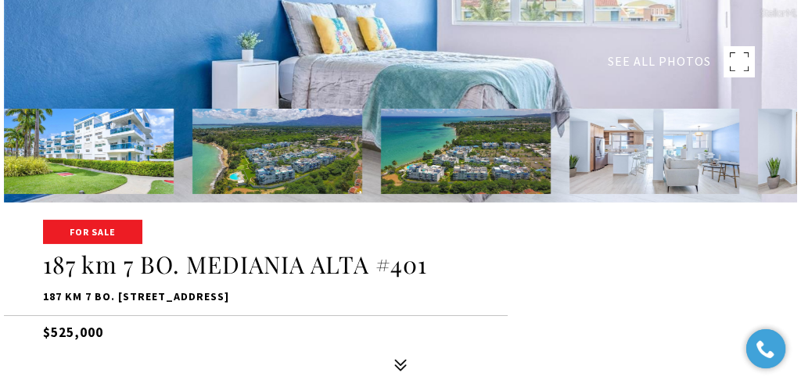
scroll to position [156, 0]
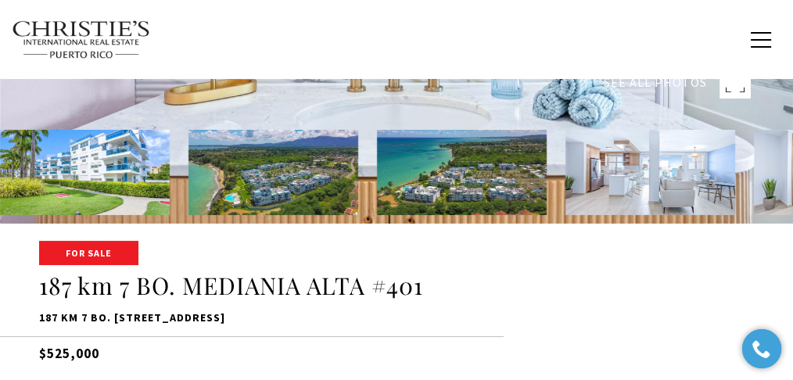
click at [727, 87] on rect at bounding box center [734, 82] width 31 height 31
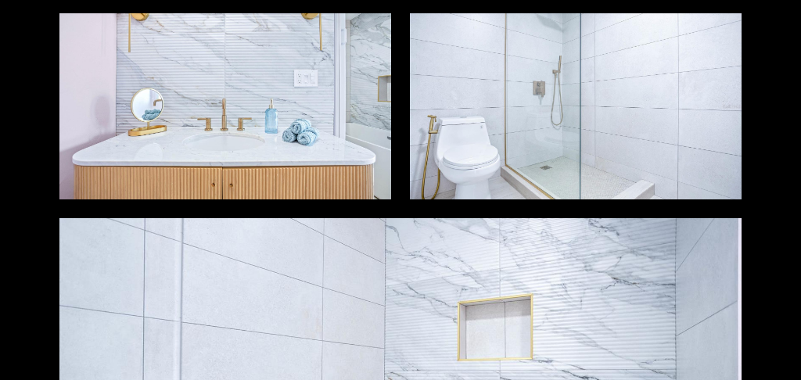
scroll to position [3336, 0]
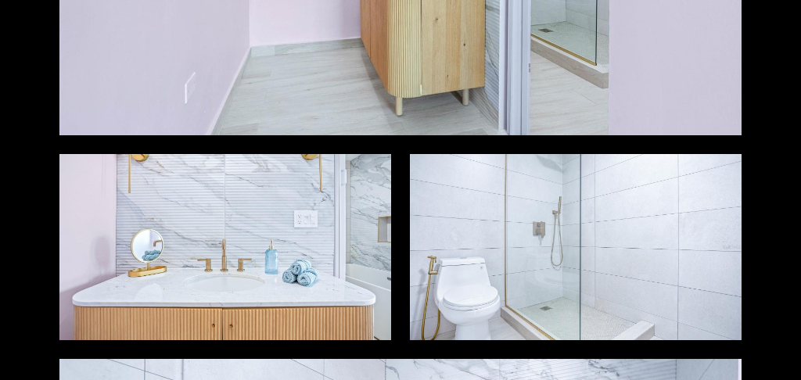
click at [632, 213] on div at bounding box center [576, 246] width 332 height 185
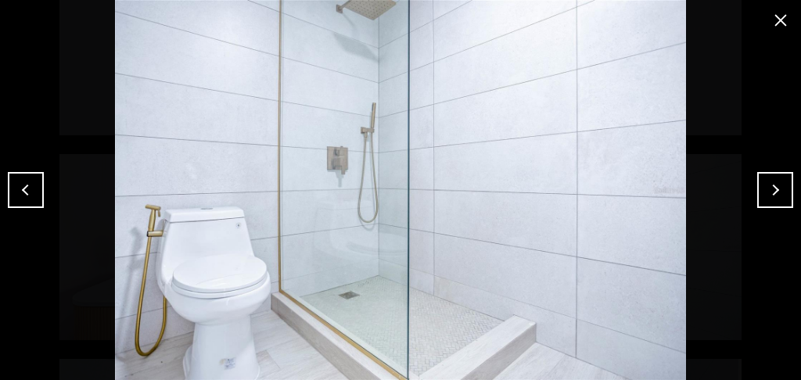
click at [758, 199] on button "Next" at bounding box center [775, 190] width 36 height 36
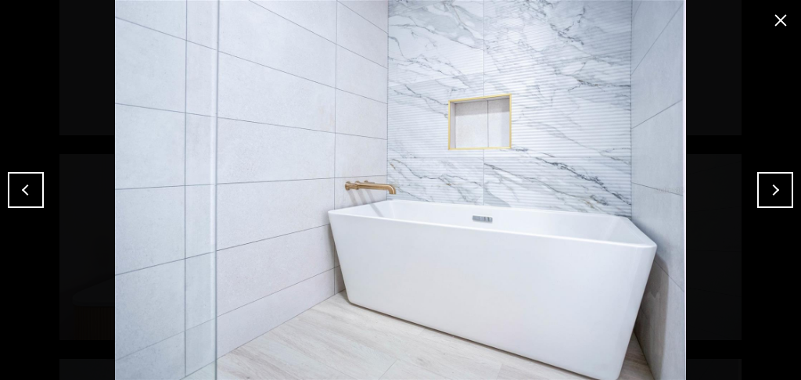
click at [781, 19] on button "close modal" at bounding box center [780, 20] width 25 height 25
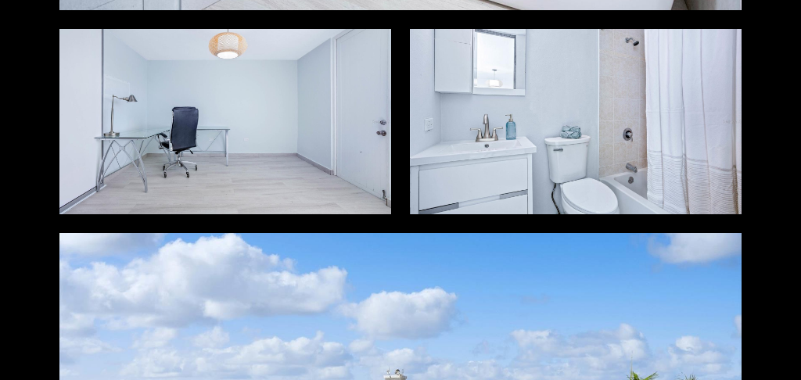
scroll to position [4067, 0]
click at [619, 188] on div at bounding box center [576, 121] width 332 height 185
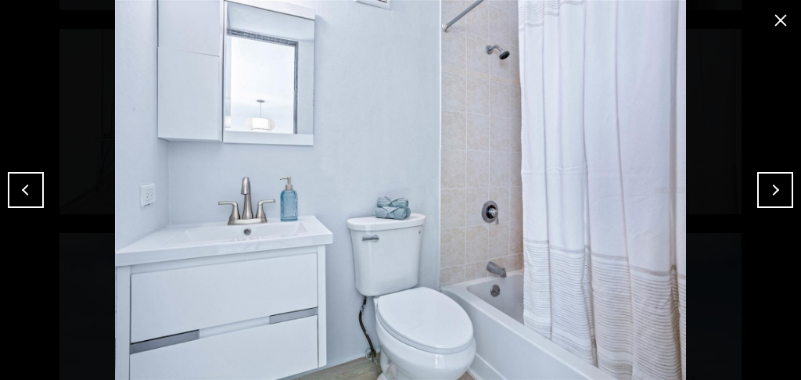
click at [780, 25] on button "close modal" at bounding box center [780, 20] width 25 height 25
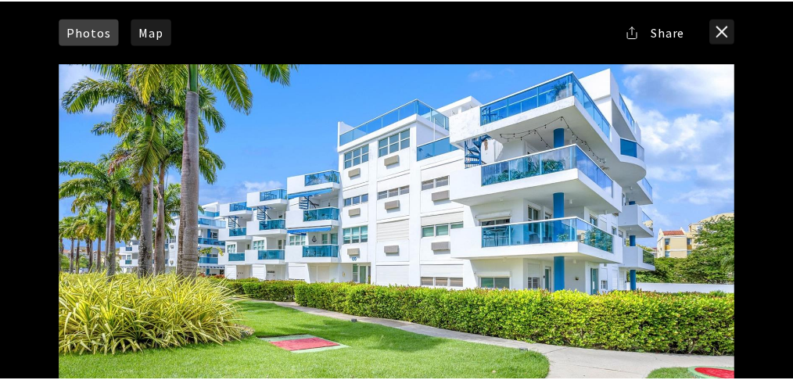
scroll to position [0, 0]
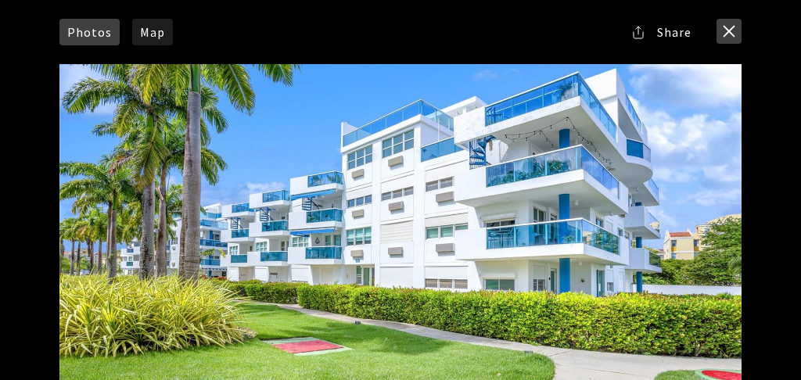
click at [733, 38] on button "close modal" at bounding box center [728, 31] width 25 height 25
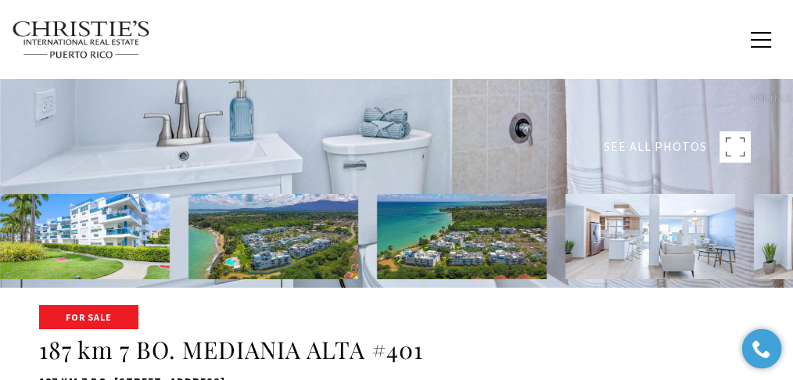
scroll to position [313, 0]
